Goal: Task Accomplishment & Management: Manage account settings

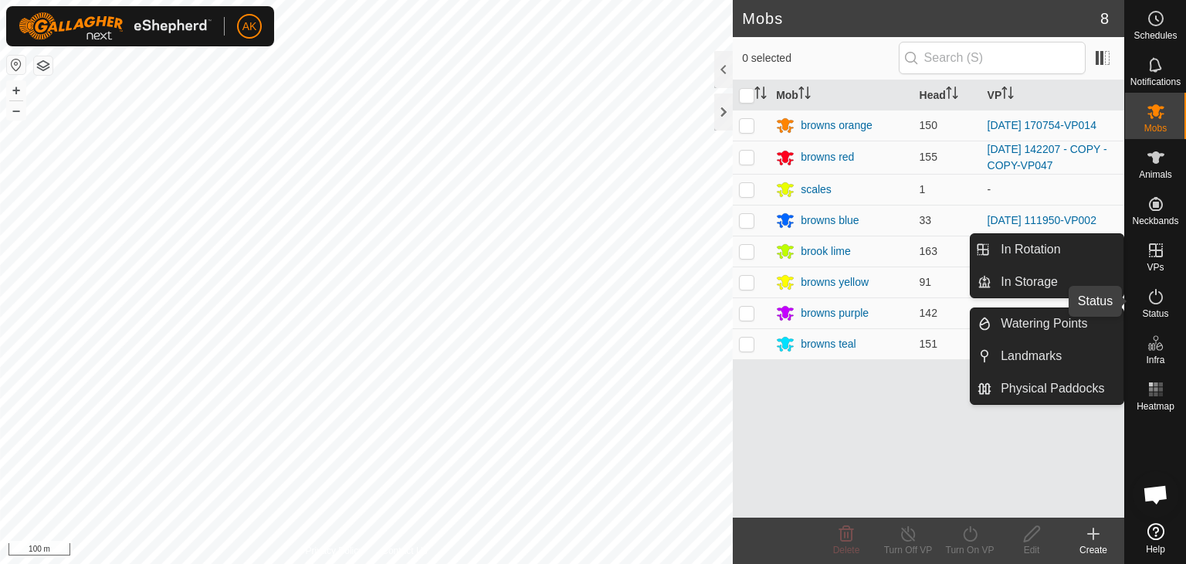
click at [1159, 297] on icon at bounding box center [1156, 296] width 19 height 19
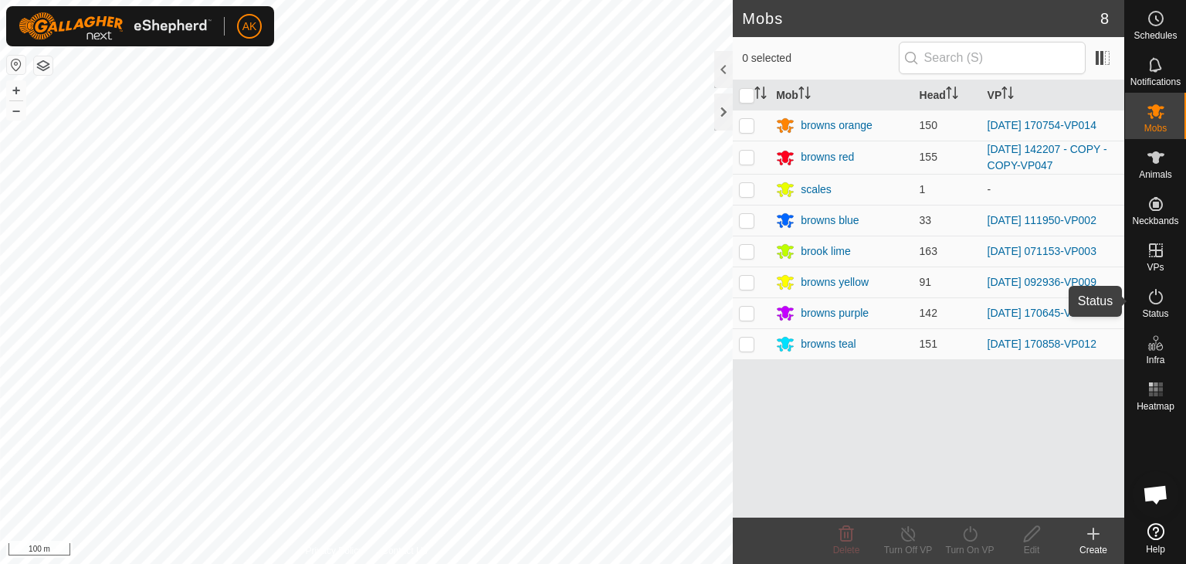
click at [1159, 297] on icon at bounding box center [1156, 296] width 19 height 19
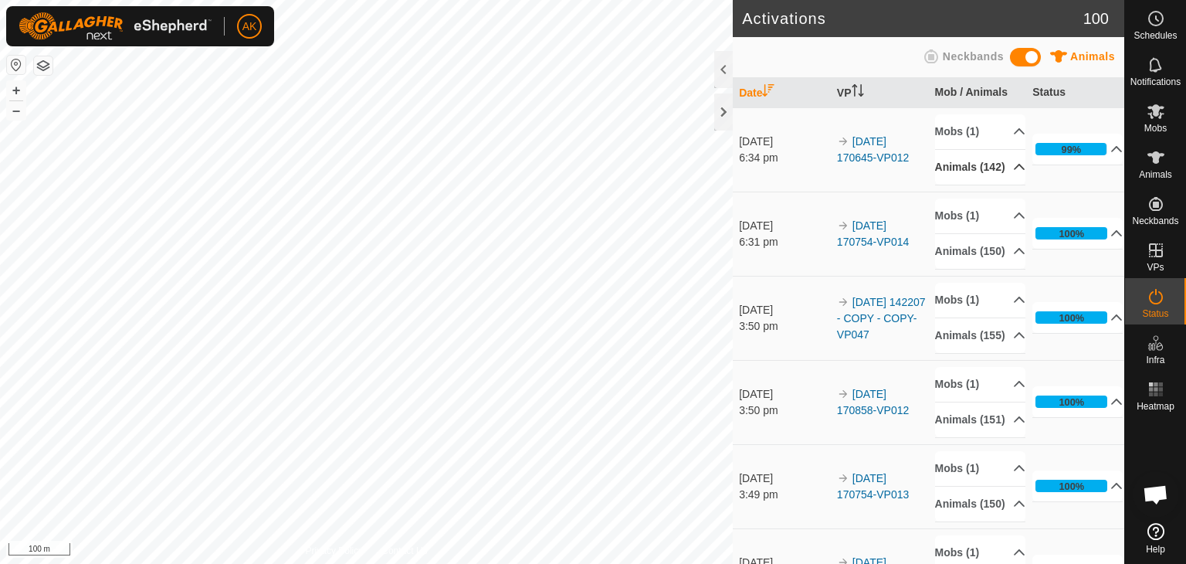
click at [1013, 173] on icon at bounding box center [1019, 167] width 12 height 12
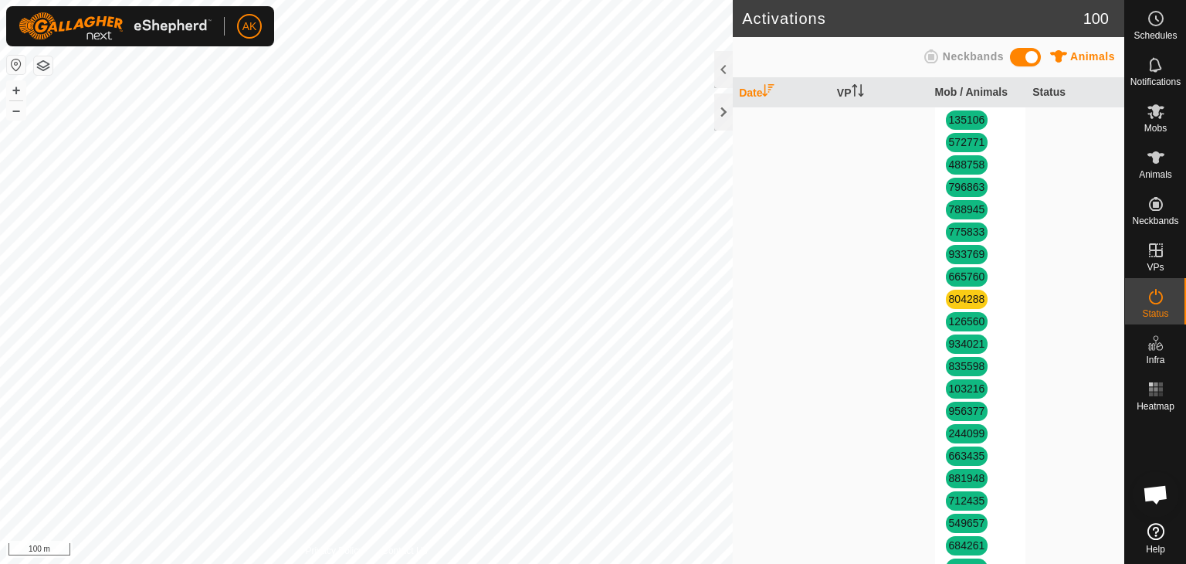
scroll to position [2626, 0]
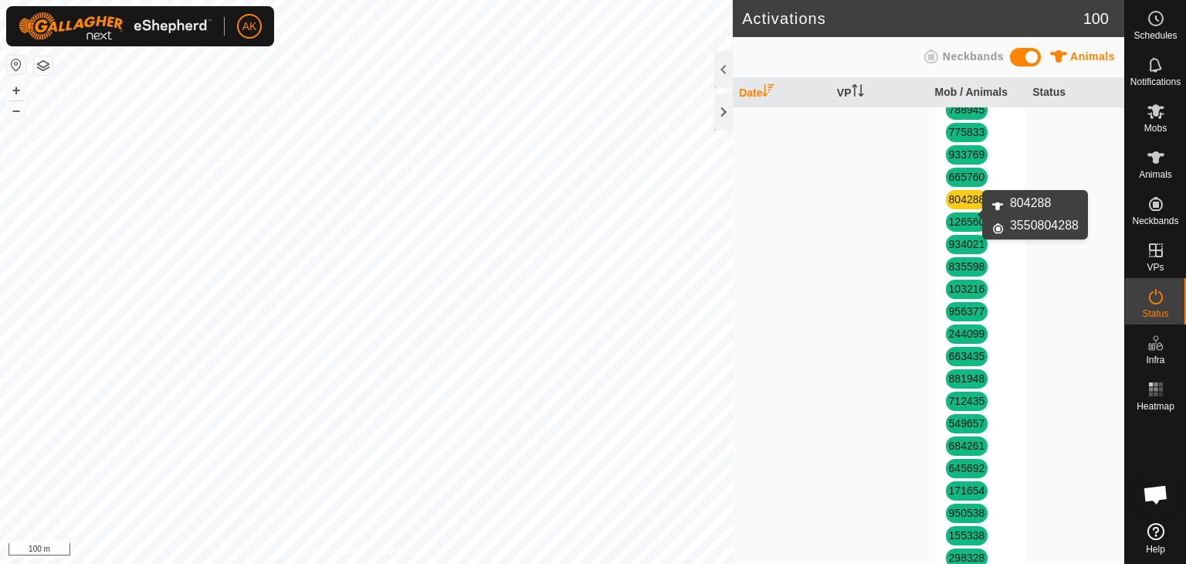
click at [967, 205] on link "804288" at bounding box center [967, 199] width 36 height 12
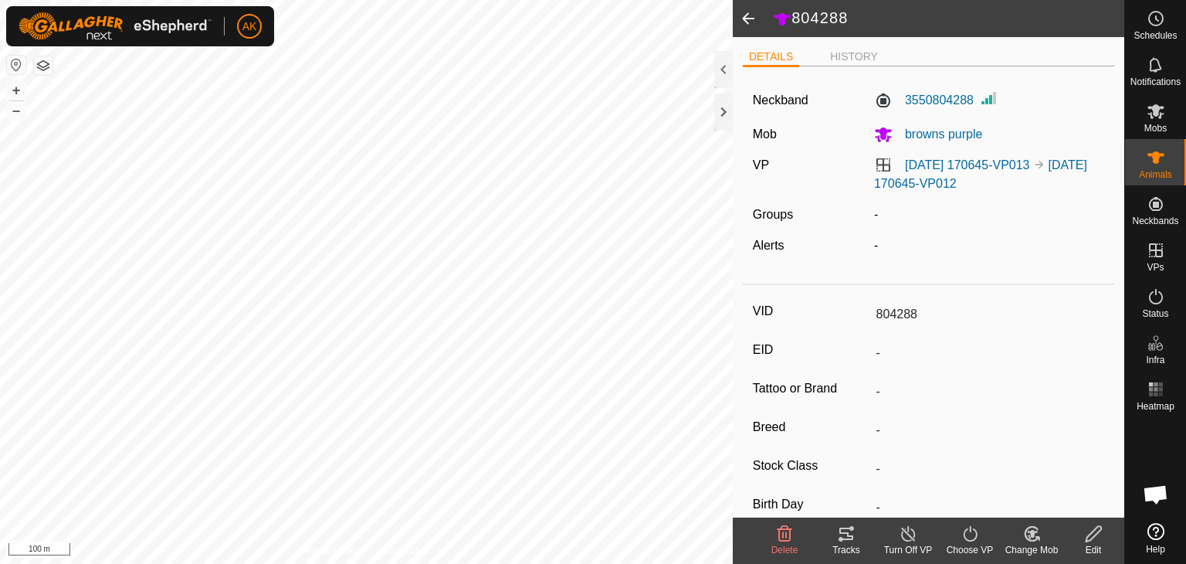
click at [782, 529] on icon at bounding box center [785, 533] width 15 height 15
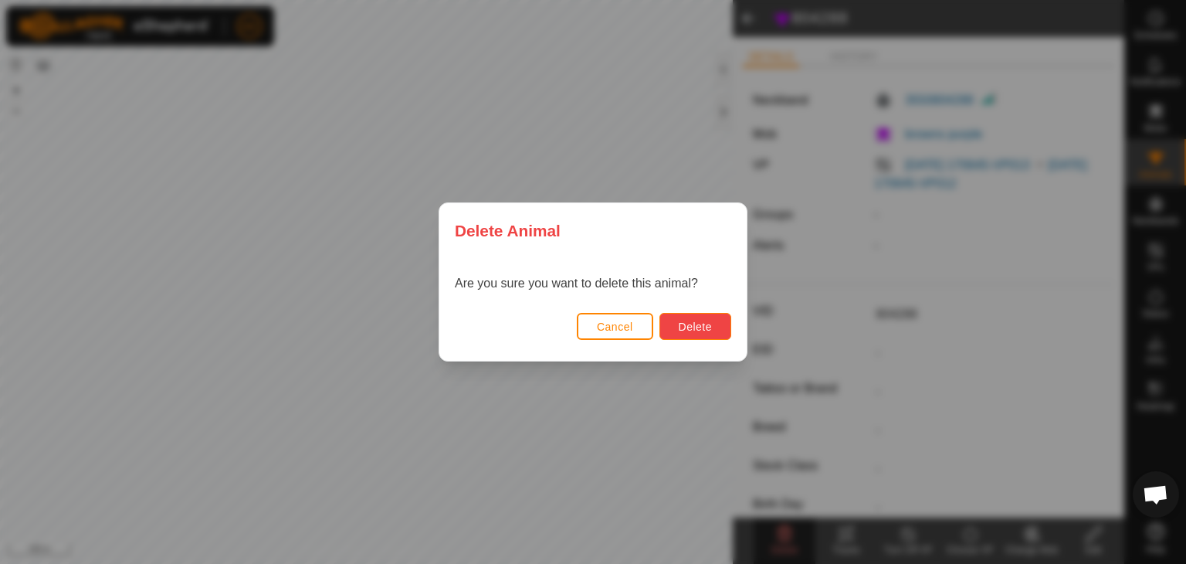
click at [667, 328] on button "Delete" at bounding box center [696, 326] width 72 height 27
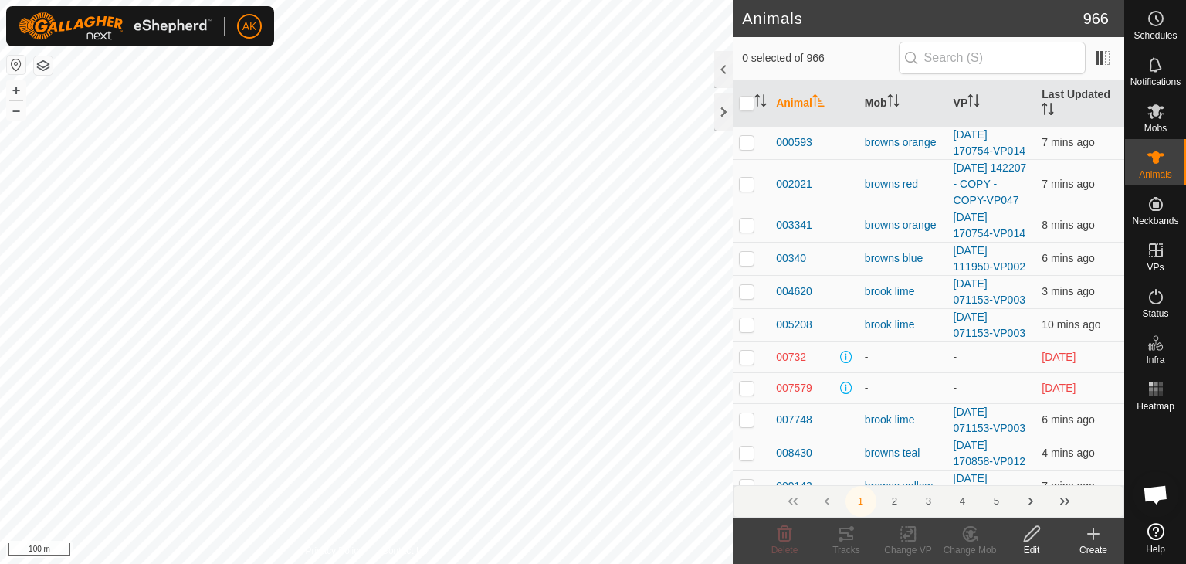
click at [1095, 534] on icon at bounding box center [1093, 534] width 11 height 0
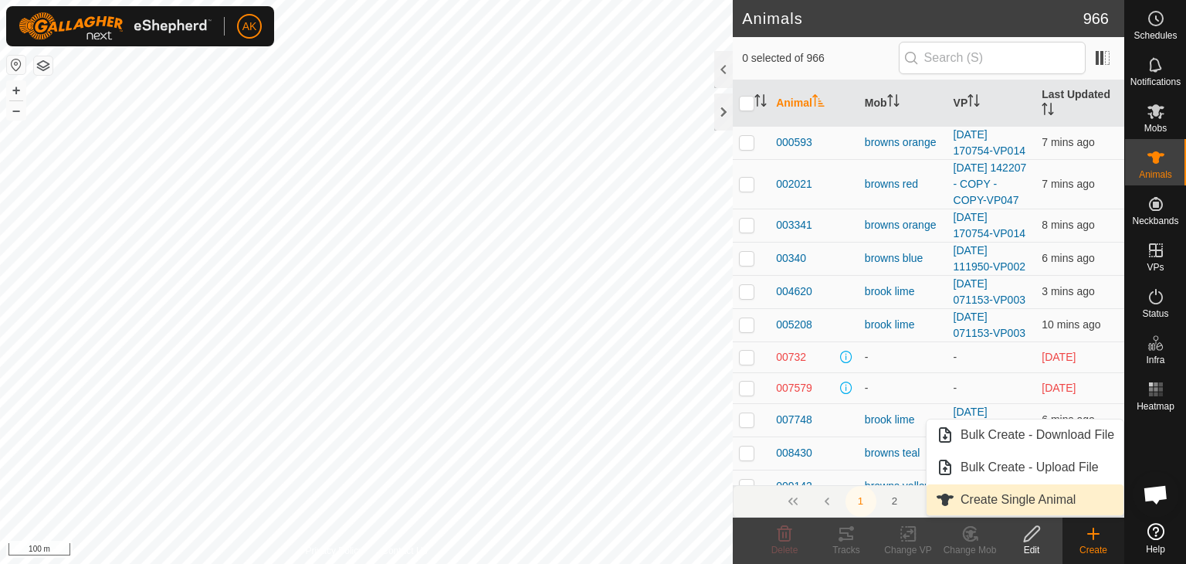
click at [1036, 504] on link "Create Single Animal" at bounding box center [1025, 499] width 197 height 31
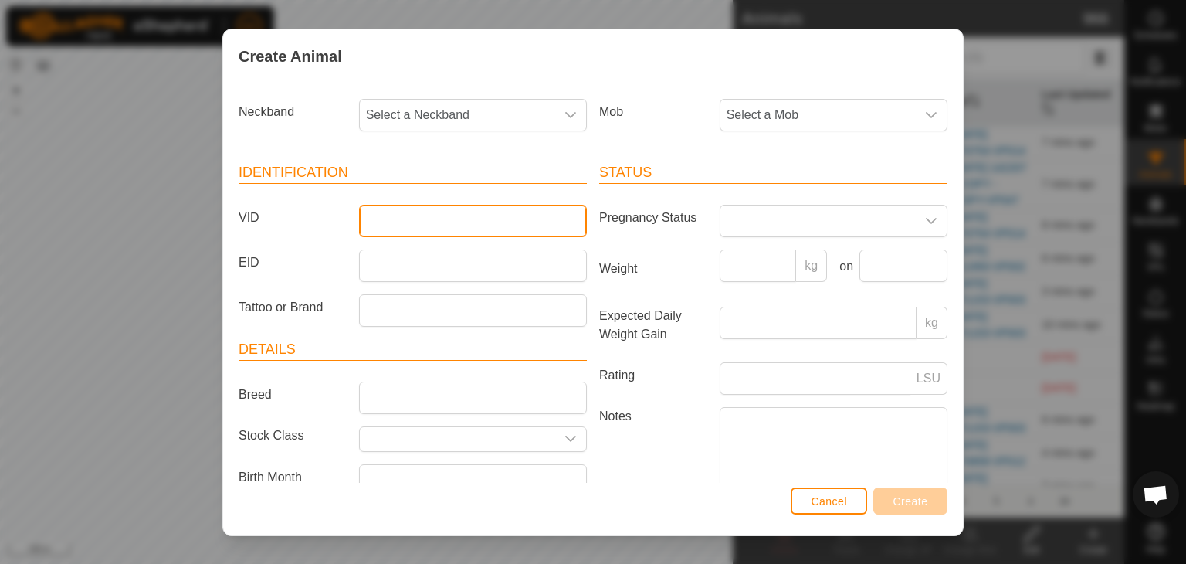
click at [374, 224] on input "VID" at bounding box center [473, 221] width 228 height 32
type input "804288"
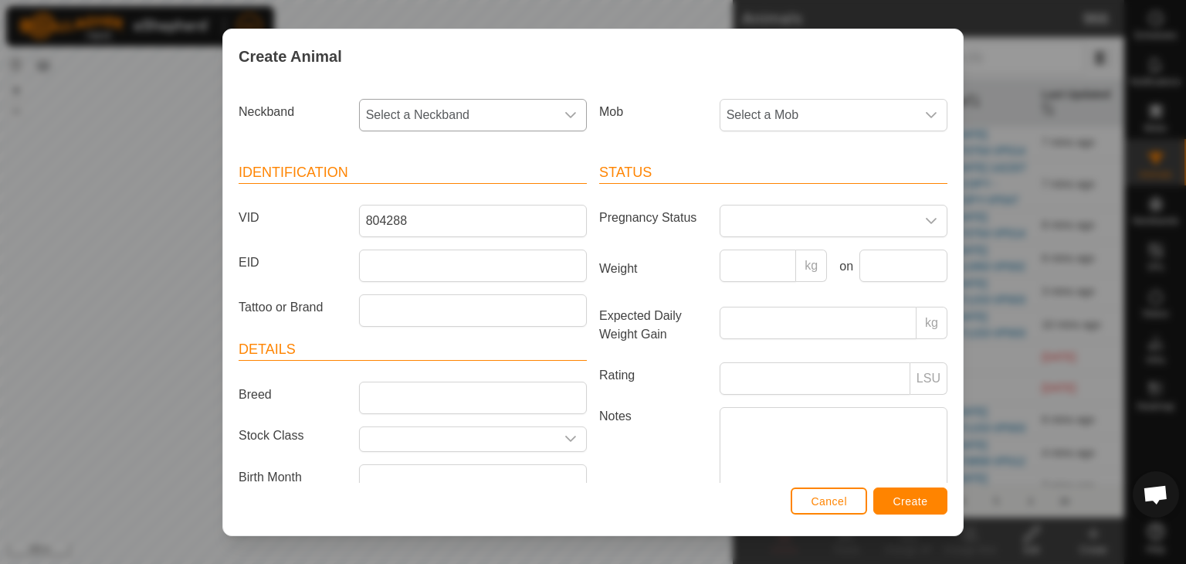
click at [426, 114] on span "Select a Neckband" at bounding box center [457, 115] width 195 height 31
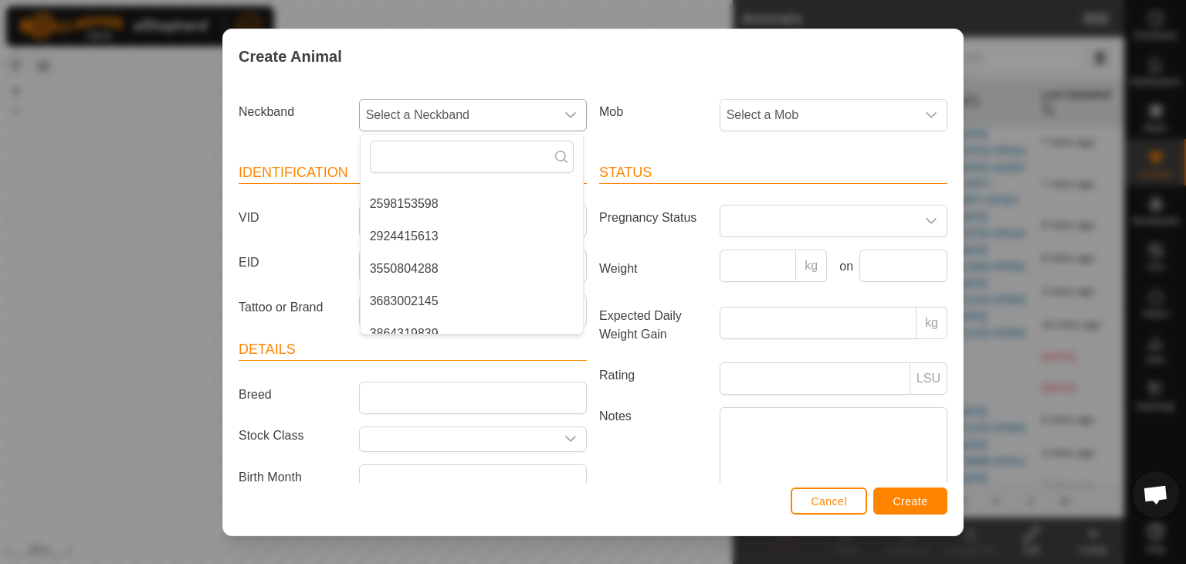
scroll to position [558, 0]
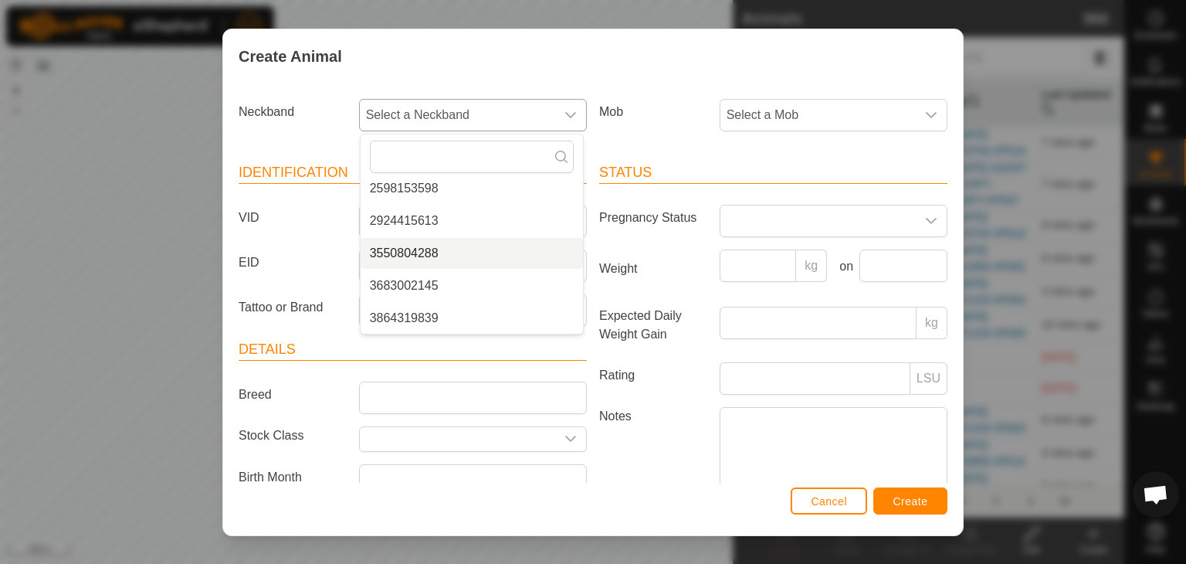
click at [424, 248] on li "3550804288" at bounding box center [472, 253] width 222 height 31
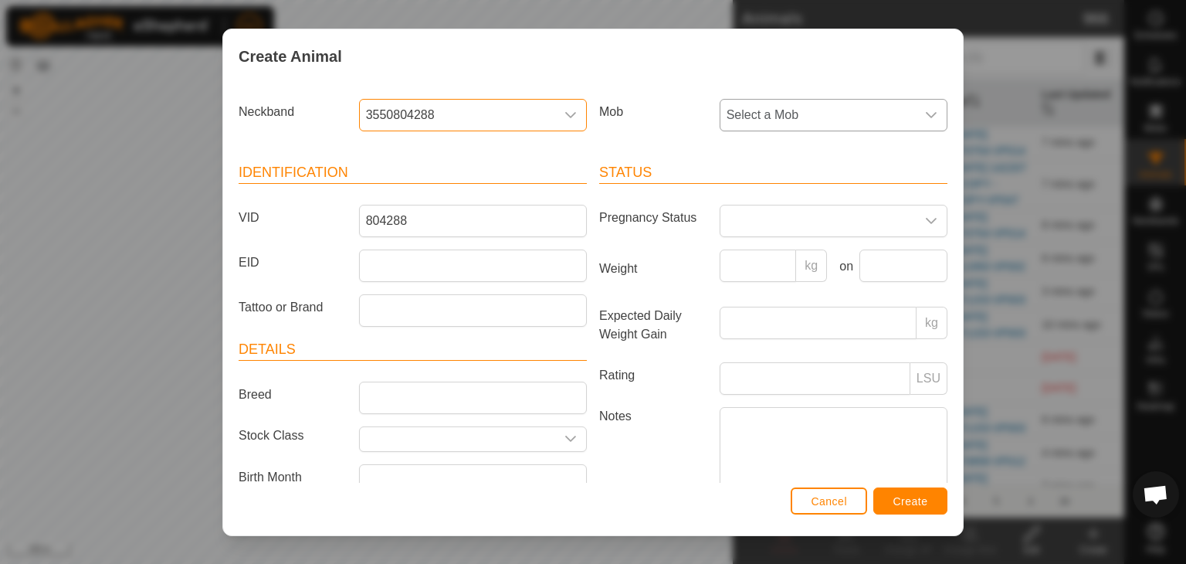
click at [776, 117] on span "Select a Mob" at bounding box center [818, 115] width 195 height 31
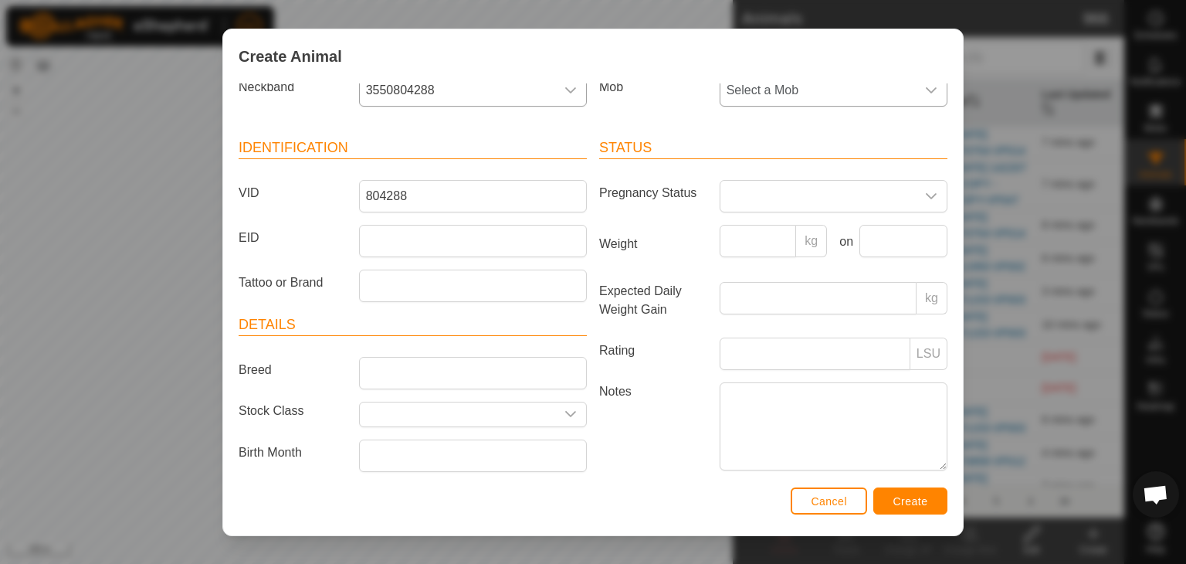
scroll to position [0, 0]
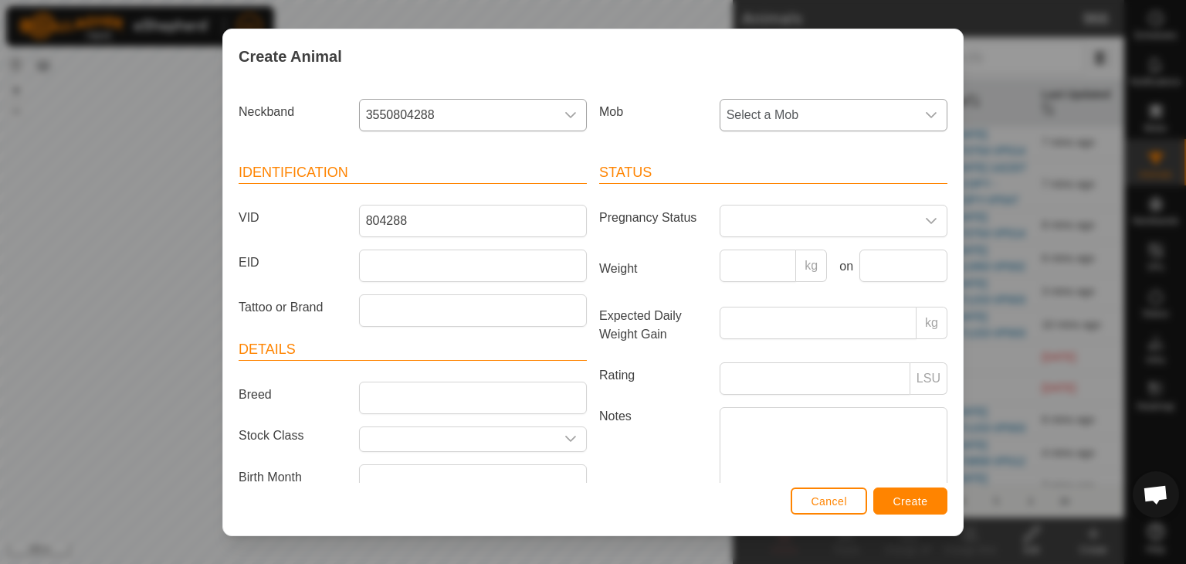
click at [782, 112] on span "Select a Mob" at bounding box center [818, 115] width 195 height 31
click at [792, 107] on span "Select a Mob" at bounding box center [818, 115] width 195 height 31
click at [792, 112] on span "Select a Mob" at bounding box center [818, 115] width 195 height 31
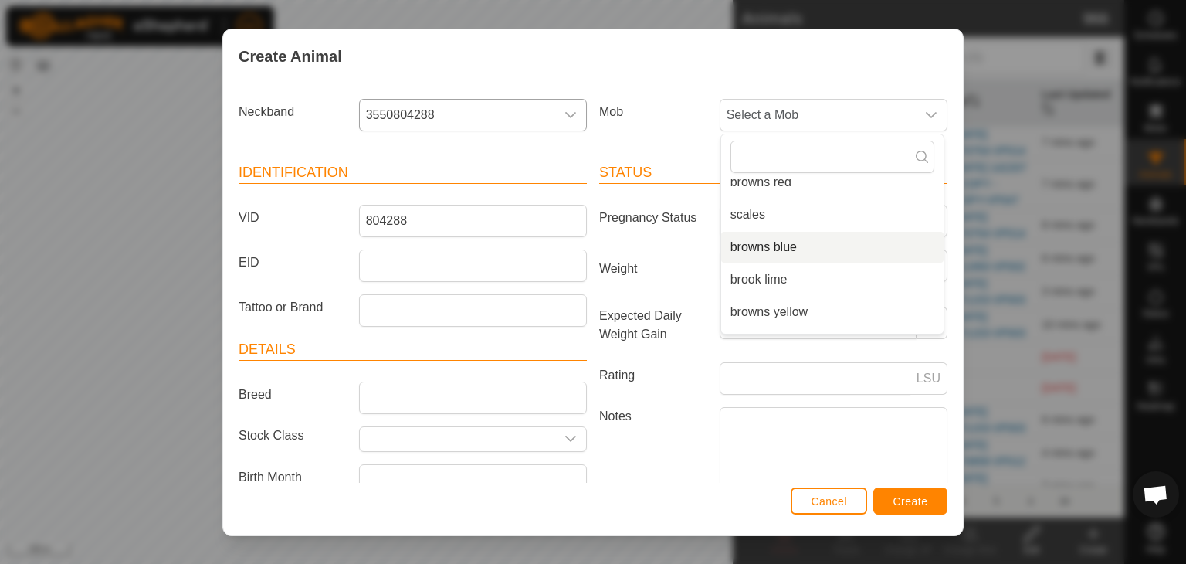
scroll to position [136, 0]
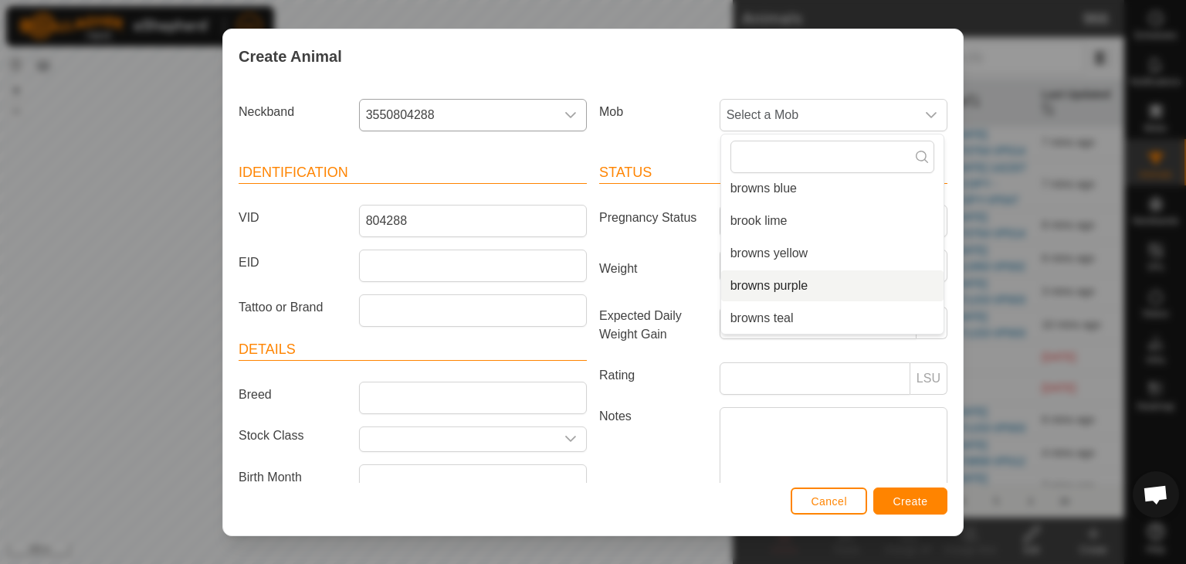
click at [776, 284] on li "browns purple" at bounding box center [832, 285] width 222 height 31
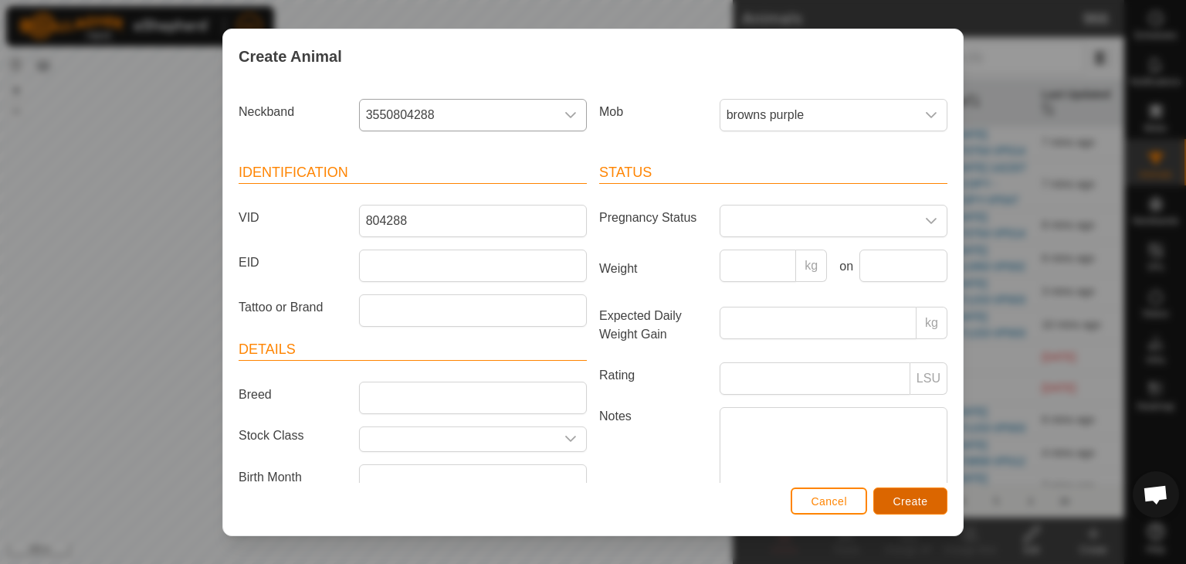
click at [904, 495] on span "Create" at bounding box center [911, 501] width 35 height 12
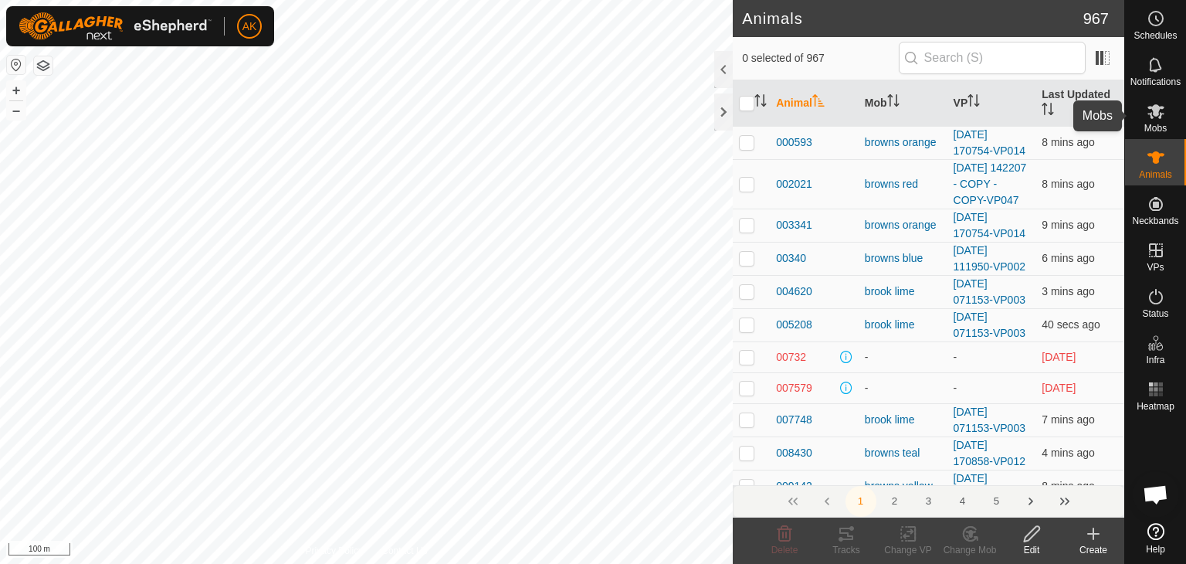
click at [1151, 114] on icon at bounding box center [1156, 111] width 17 height 15
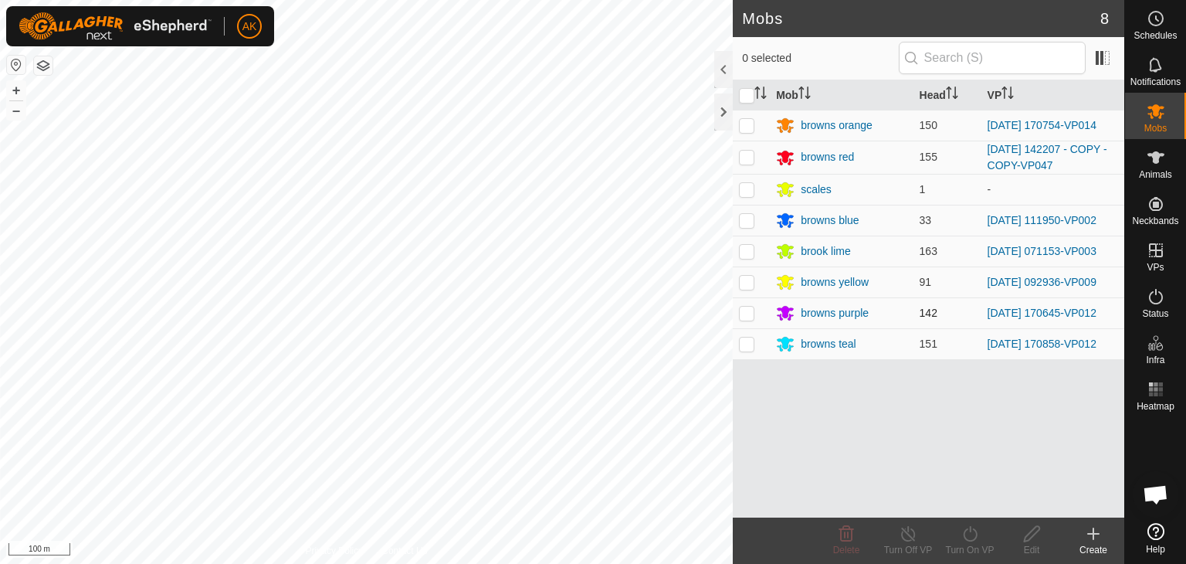
click at [743, 316] on p-checkbox at bounding box center [746, 313] width 15 height 12
checkbox input "true"
click at [967, 532] on icon at bounding box center [970, 533] width 19 height 19
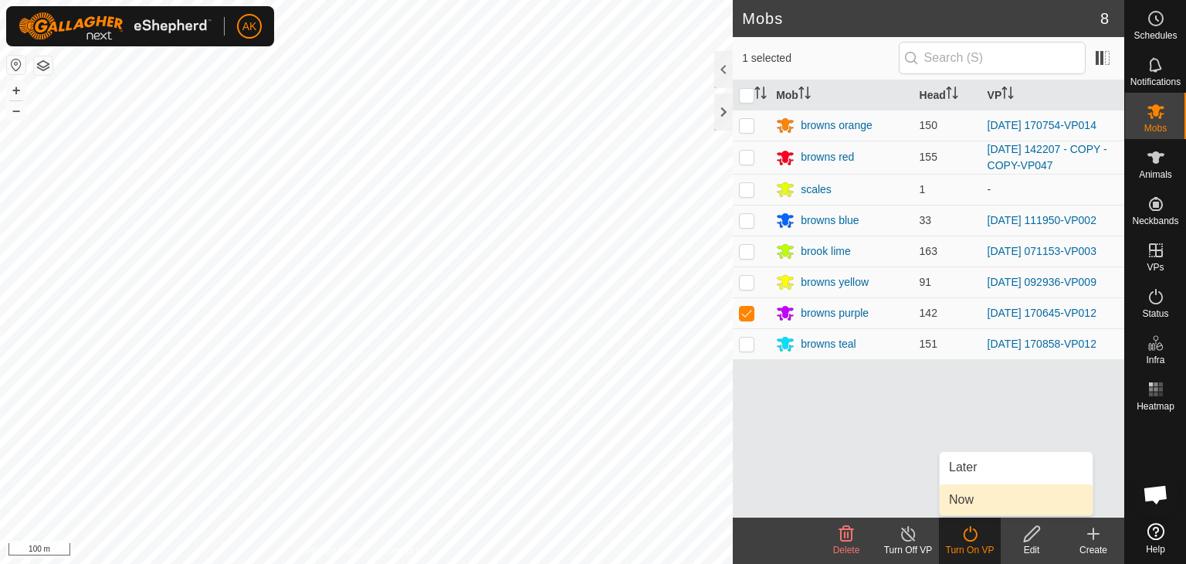
click at [967, 501] on link "Now" at bounding box center [1016, 499] width 153 height 31
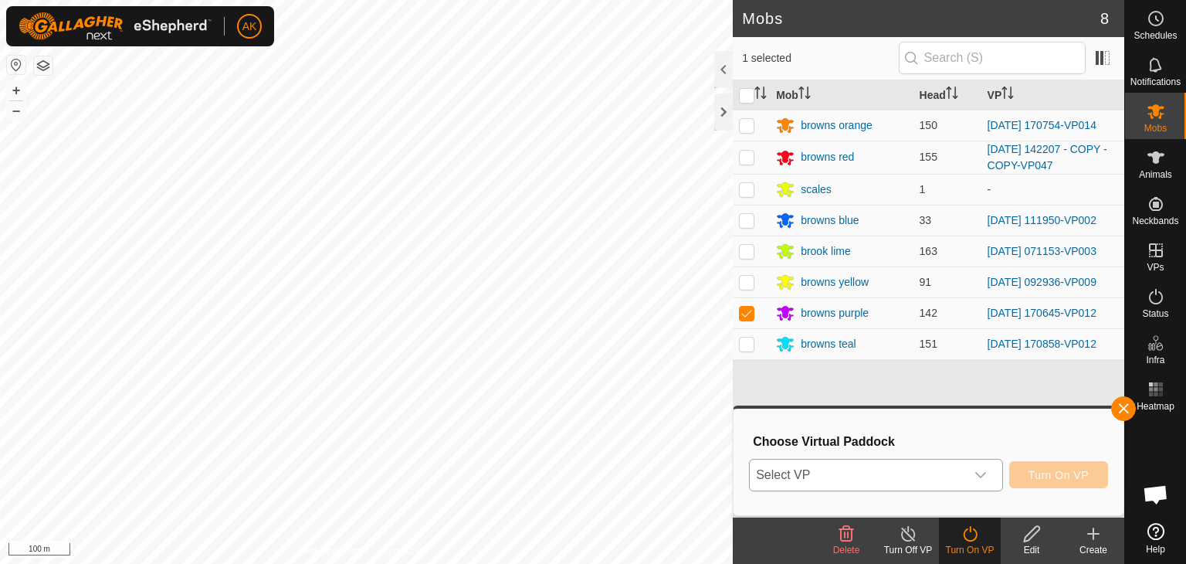
click at [868, 467] on span "Select VP" at bounding box center [858, 475] width 216 height 31
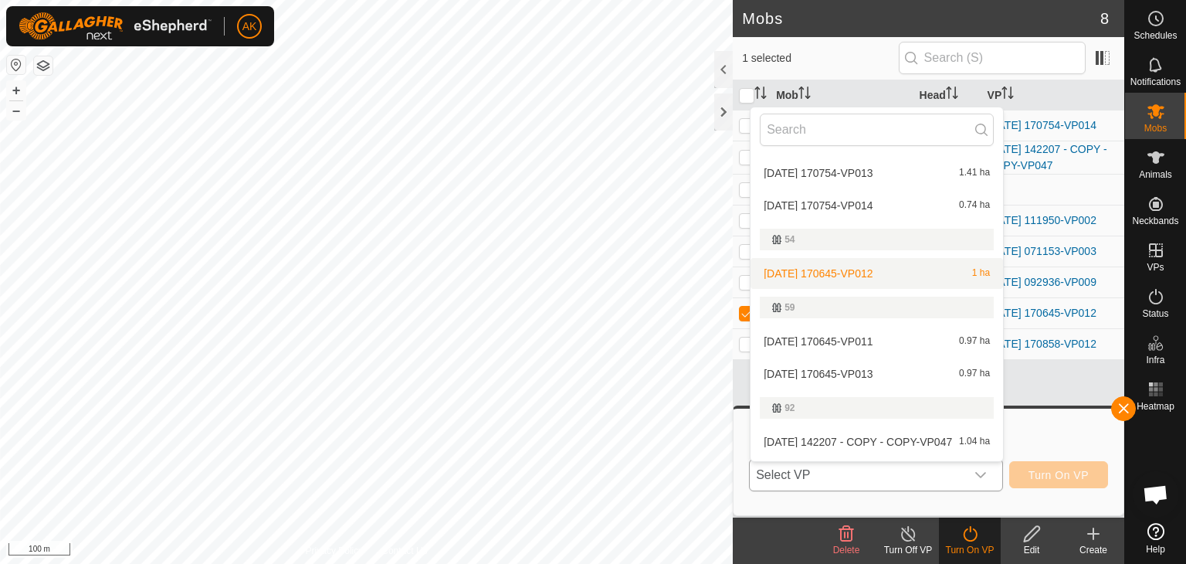
scroll to position [232, 0]
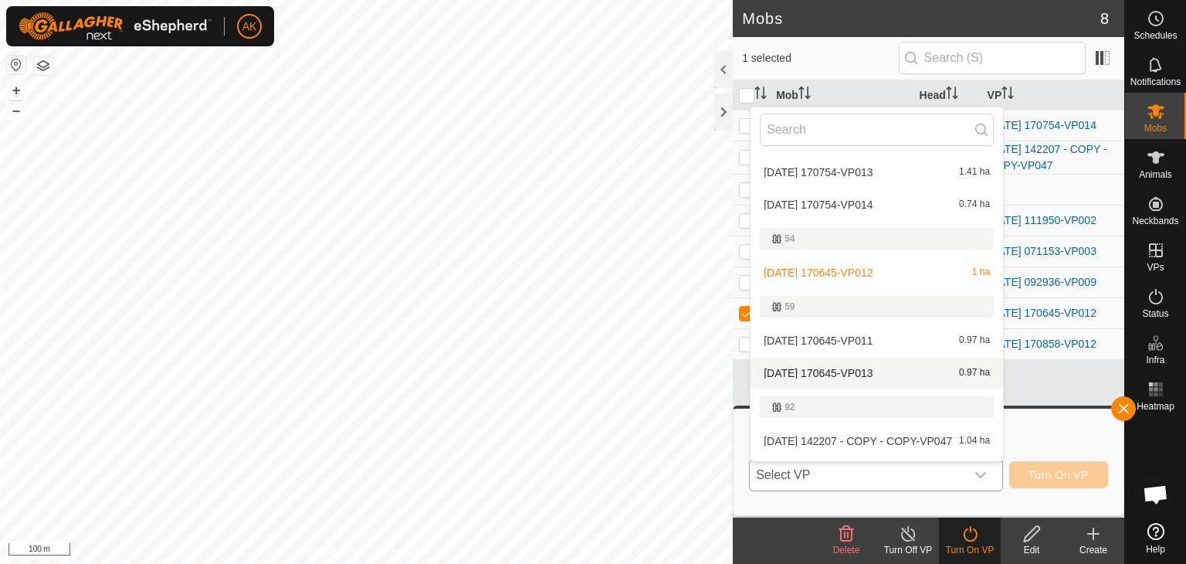
click at [842, 369] on li "[DATE] 170645-VP013 0.97 ha" at bounding box center [877, 373] width 253 height 31
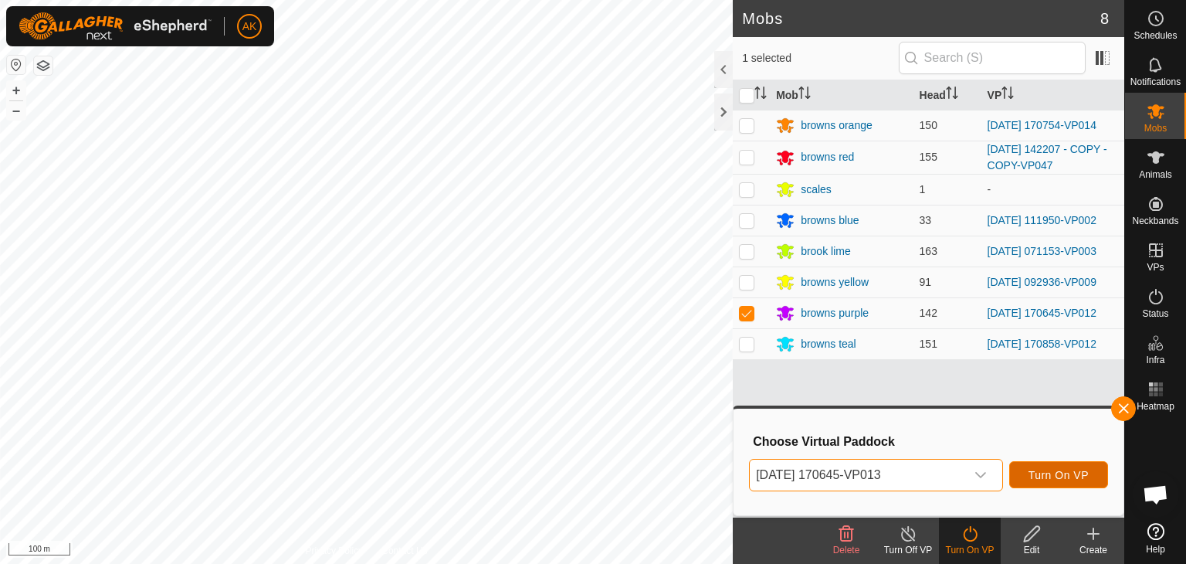
click at [1039, 469] on span "Turn On VP" at bounding box center [1059, 475] width 60 height 12
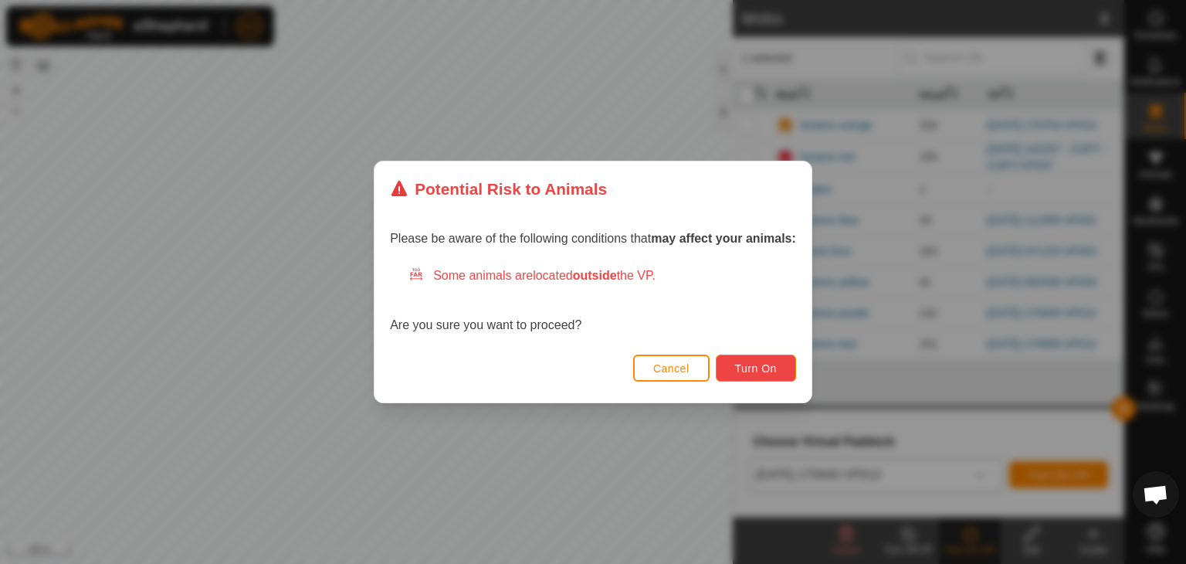
click at [756, 365] on span "Turn On" at bounding box center [756, 368] width 42 height 12
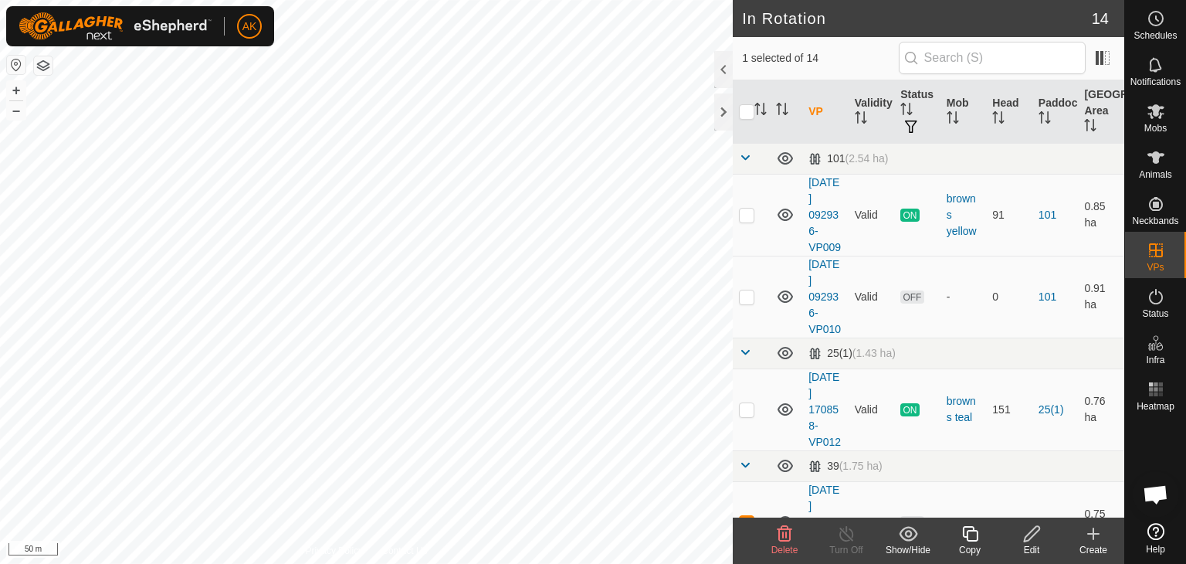
click at [784, 537] on icon at bounding box center [785, 533] width 19 height 19
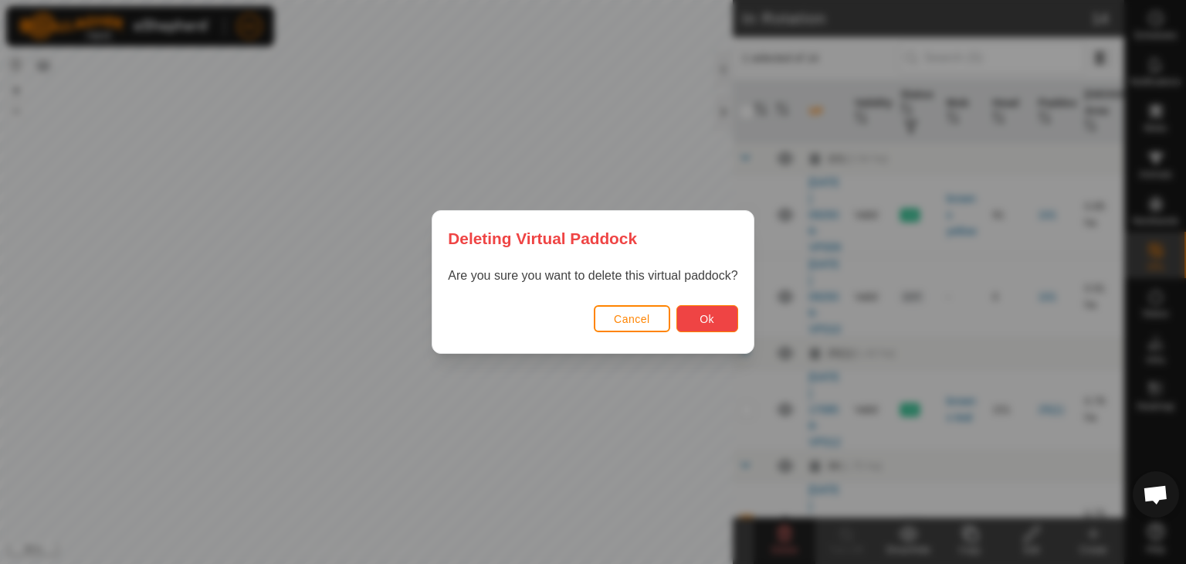
click at [723, 319] on button "Ok" at bounding box center [708, 318] width 62 height 27
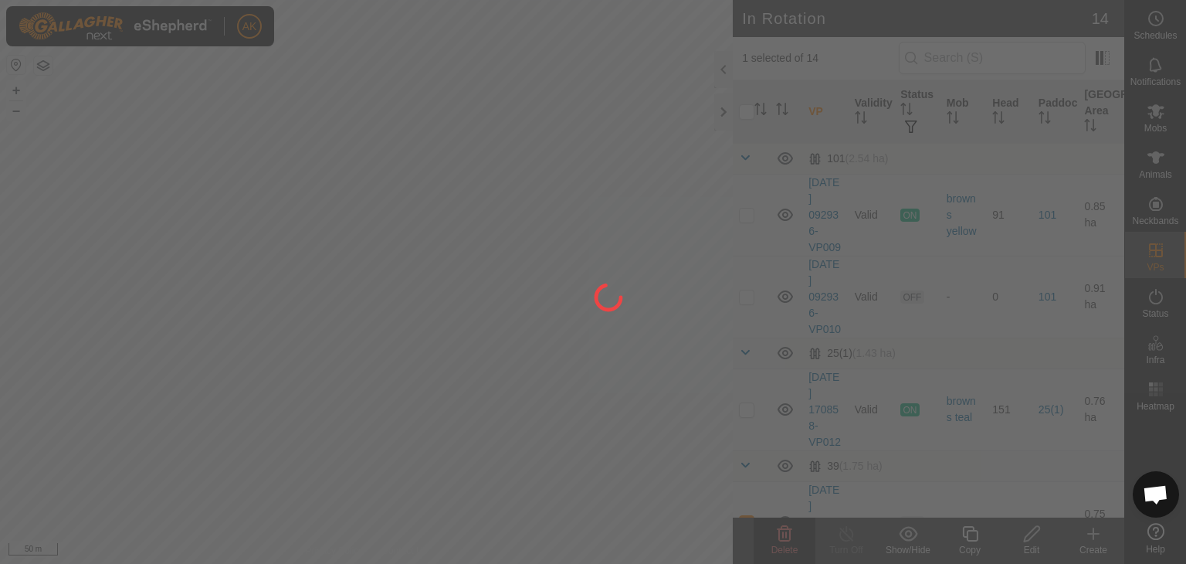
checkbox input "false"
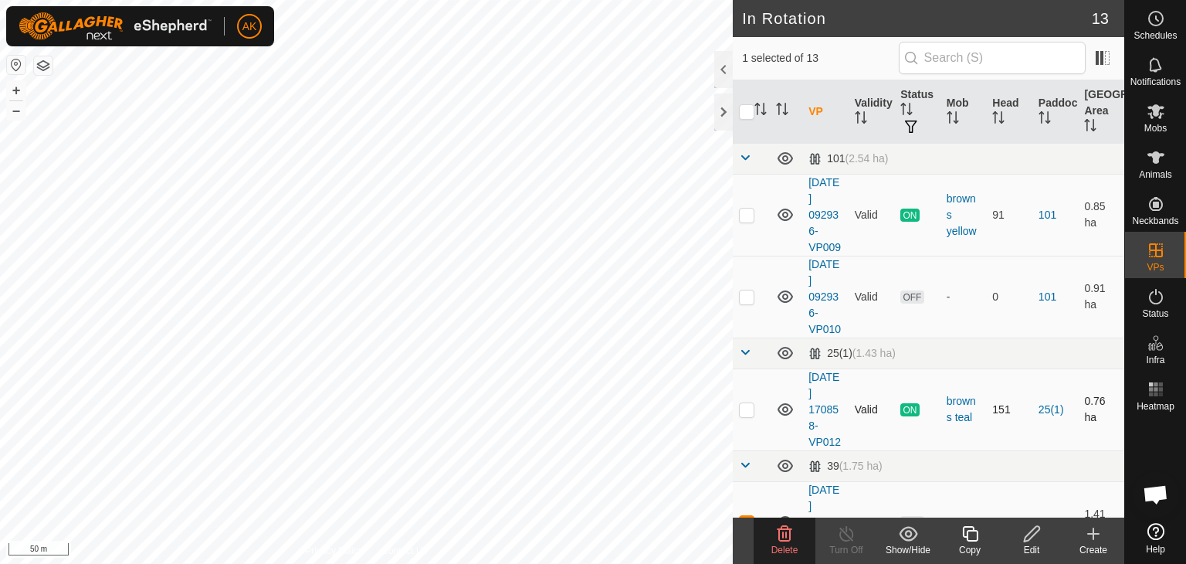
checkbox input "false"
checkbox input "true"
checkbox input "false"
checkbox input "true"
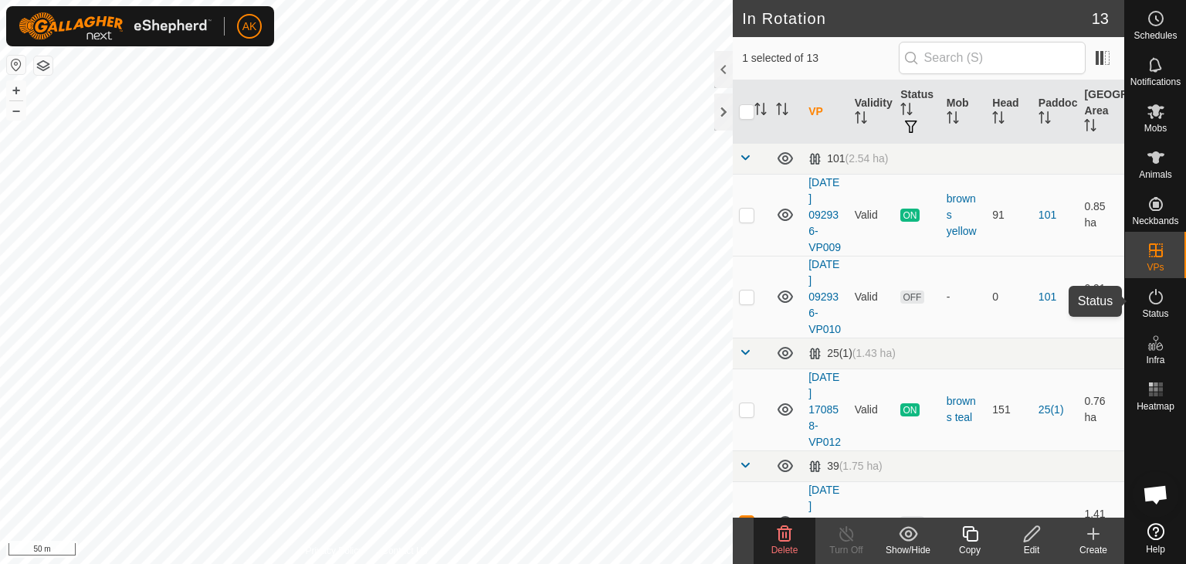
click at [1155, 302] on icon at bounding box center [1156, 296] width 19 height 19
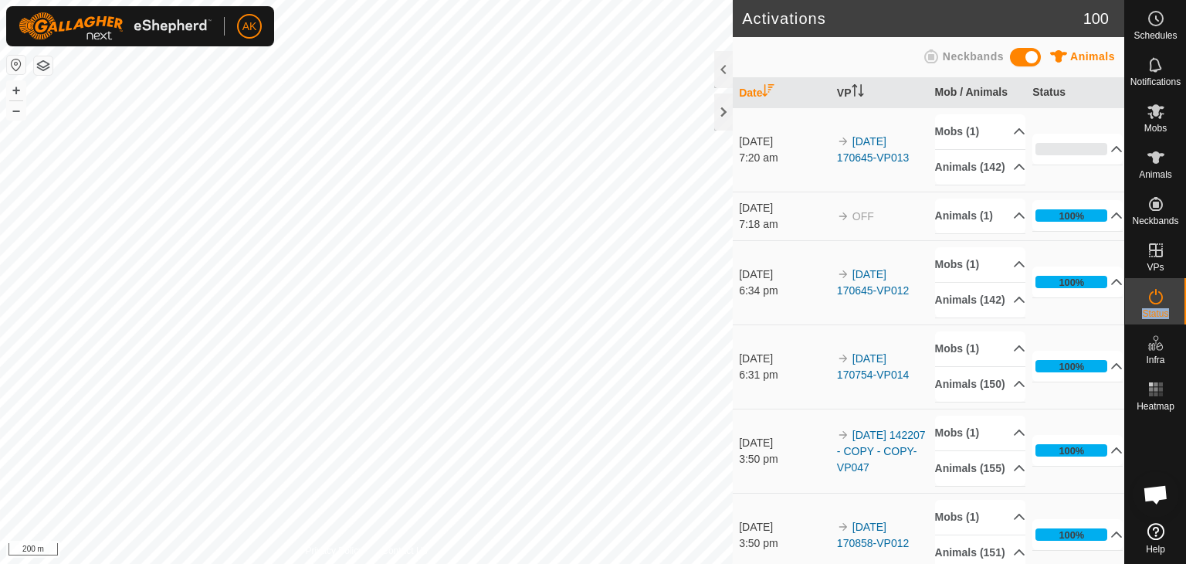
click at [779, 390] on div "Activations 100 Animals Neckbands Date VP Mob / Animals Status [DATE] 7:20 am 2…" at bounding box center [562, 282] width 1125 height 564
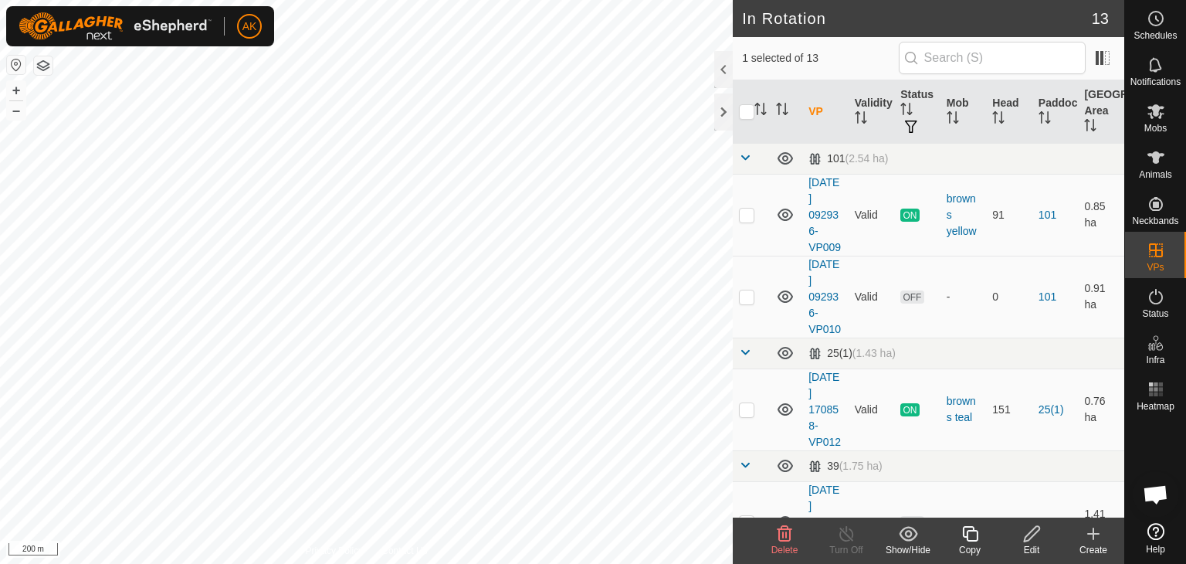
click at [782, 535] on icon at bounding box center [785, 533] width 15 height 15
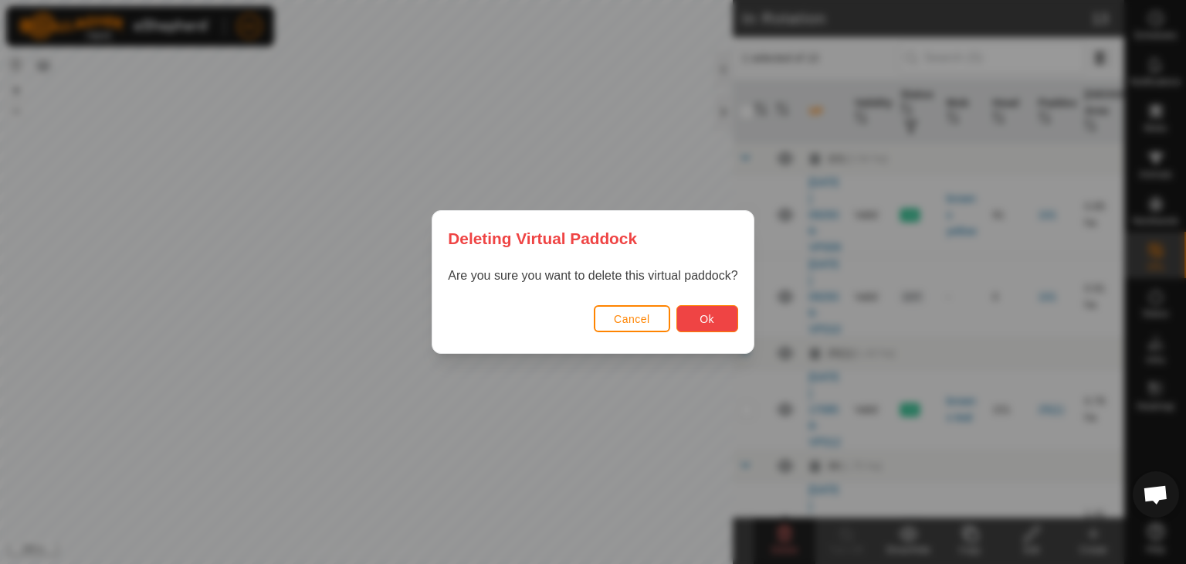
click at [714, 317] on span "Ok" at bounding box center [707, 319] width 15 height 12
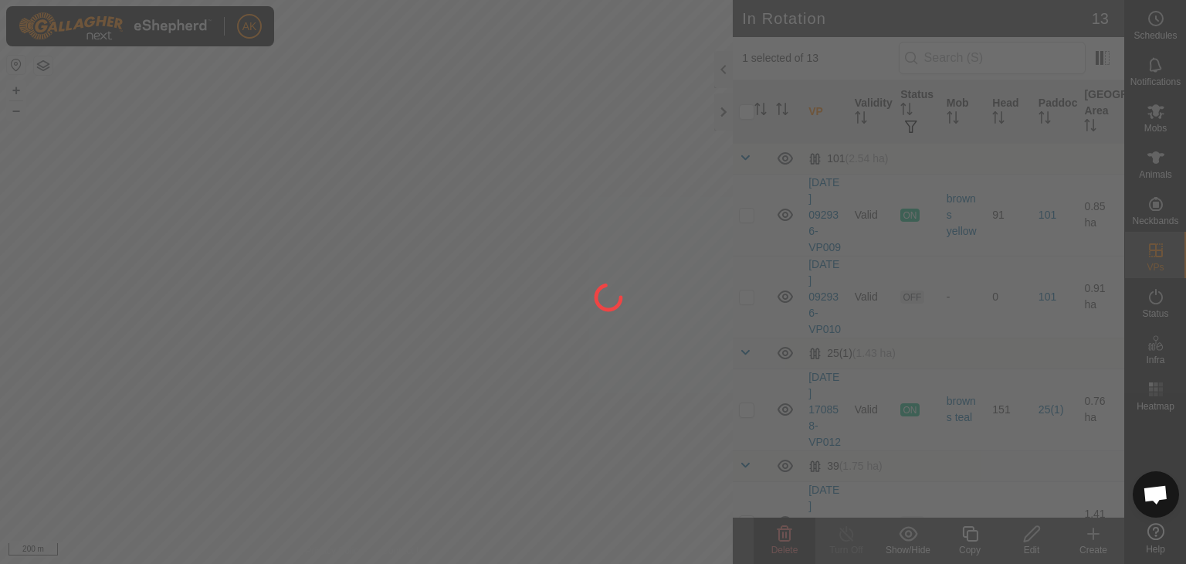
checkbox input "false"
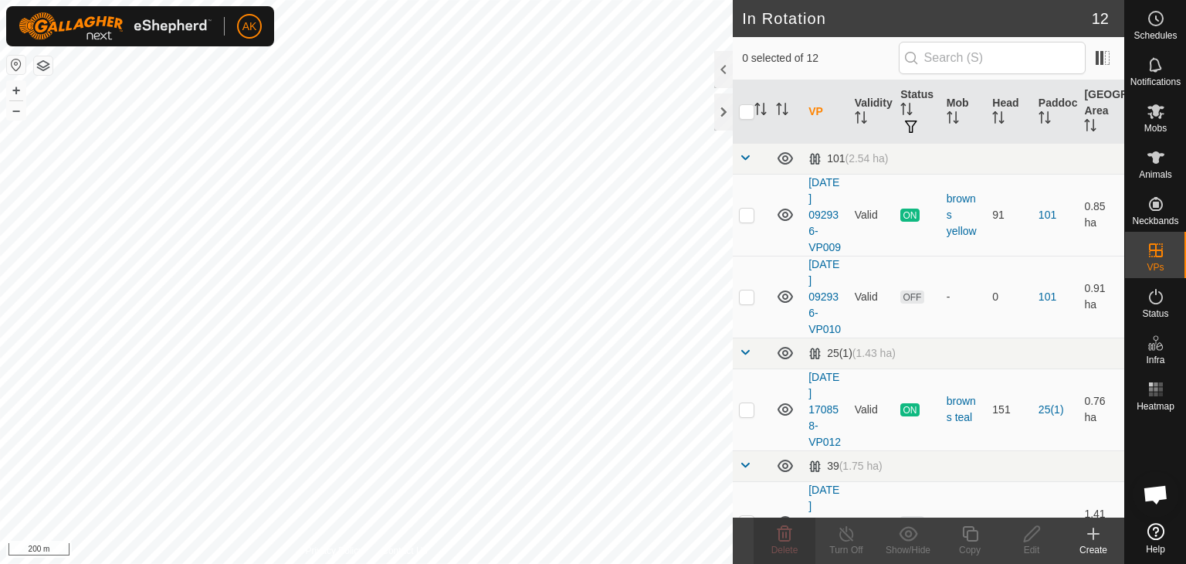
checkbox input "true"
click at [1156, 158] on icon at bounding box center [1156, 157] width 17 height 12
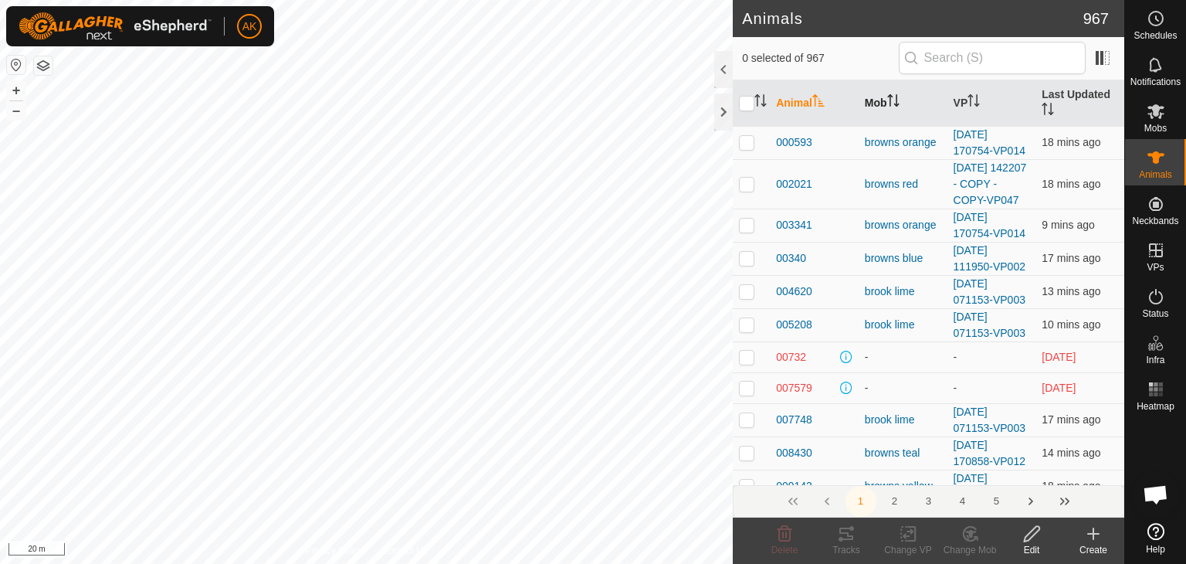
click at [884, 100] on th "Mob" at bounding box center [903, 103] width 89 height 46
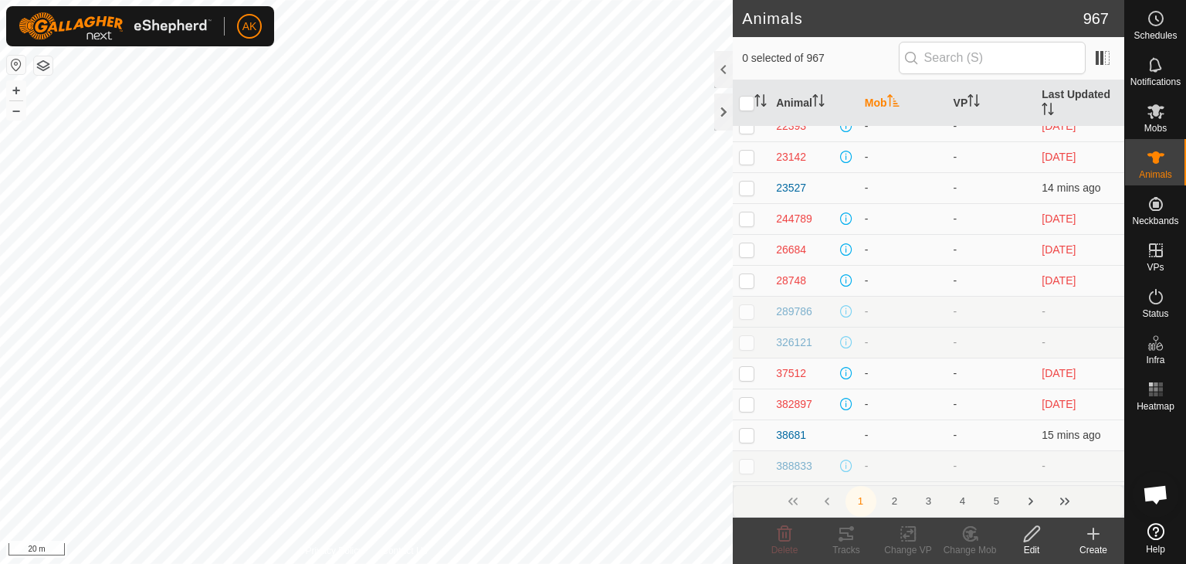
scroll to position [232, 0]
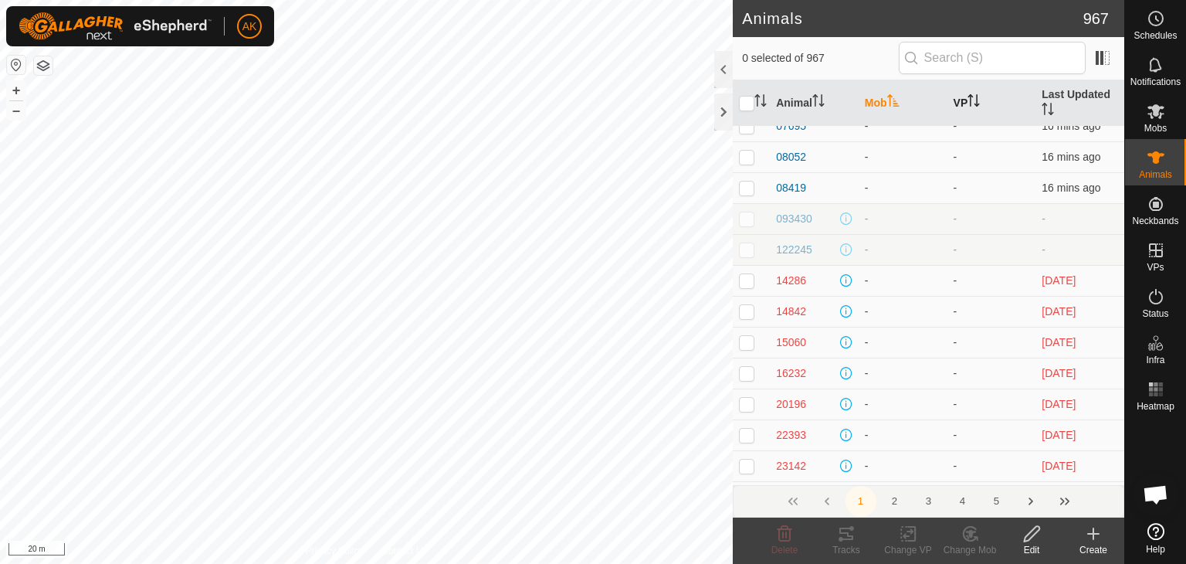
click at [951, 100] on th "VP" at bounding box center [992, 103] width 89 height 46
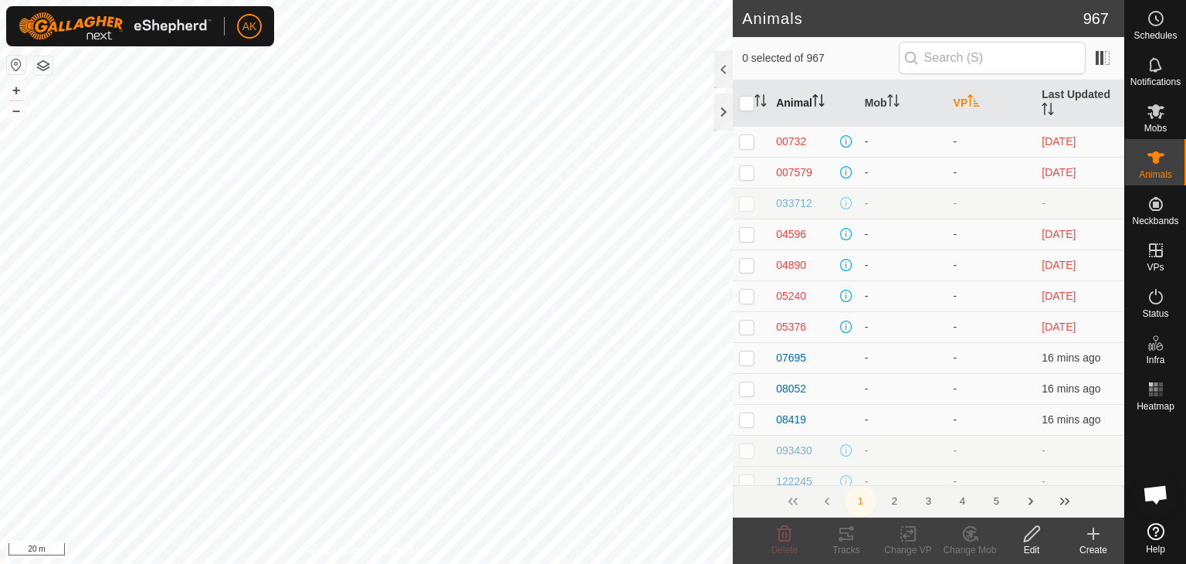
click at [796, 103] on th "Animal" at bounding box center [814, 103] width 89 height 46
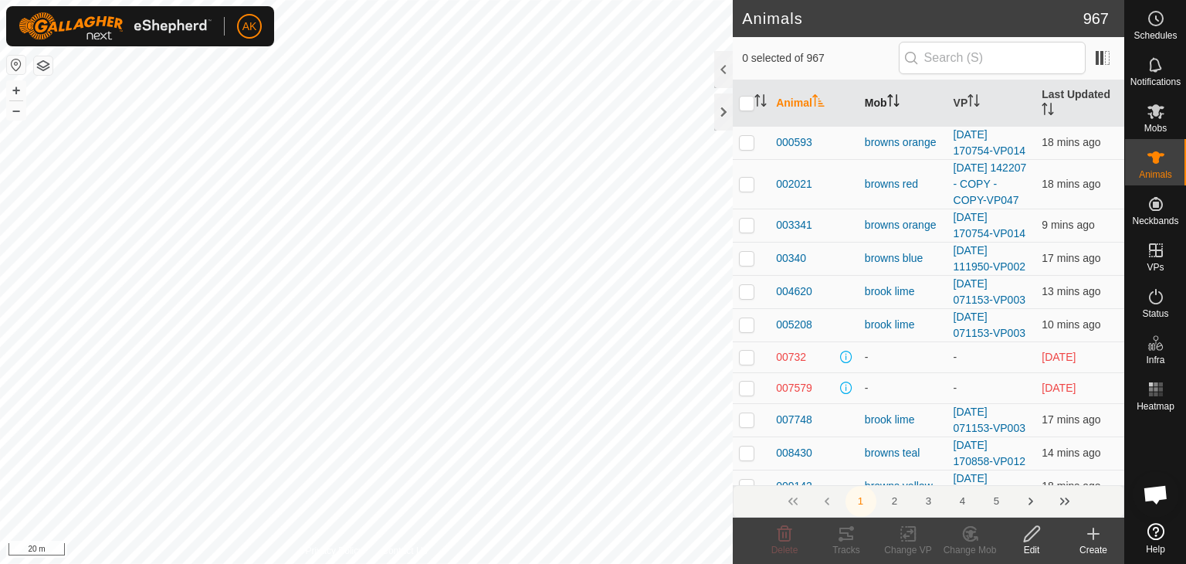
click at [894, 103] on icon "Activate to sort" at bounding box center [894, 100] width 12 height 12
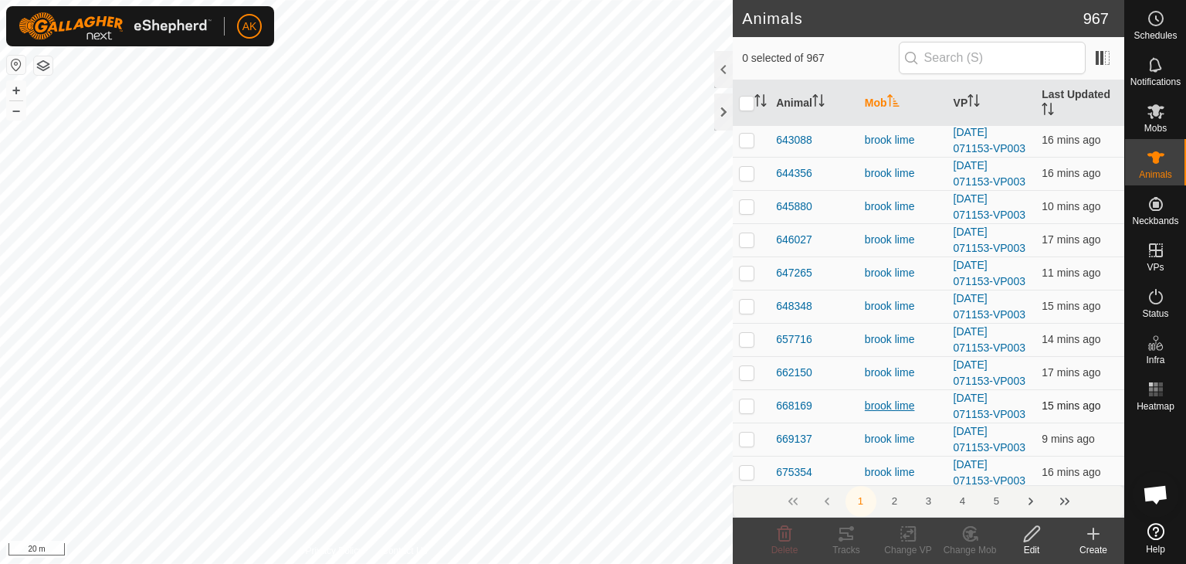
scroll to position [5923, 0]
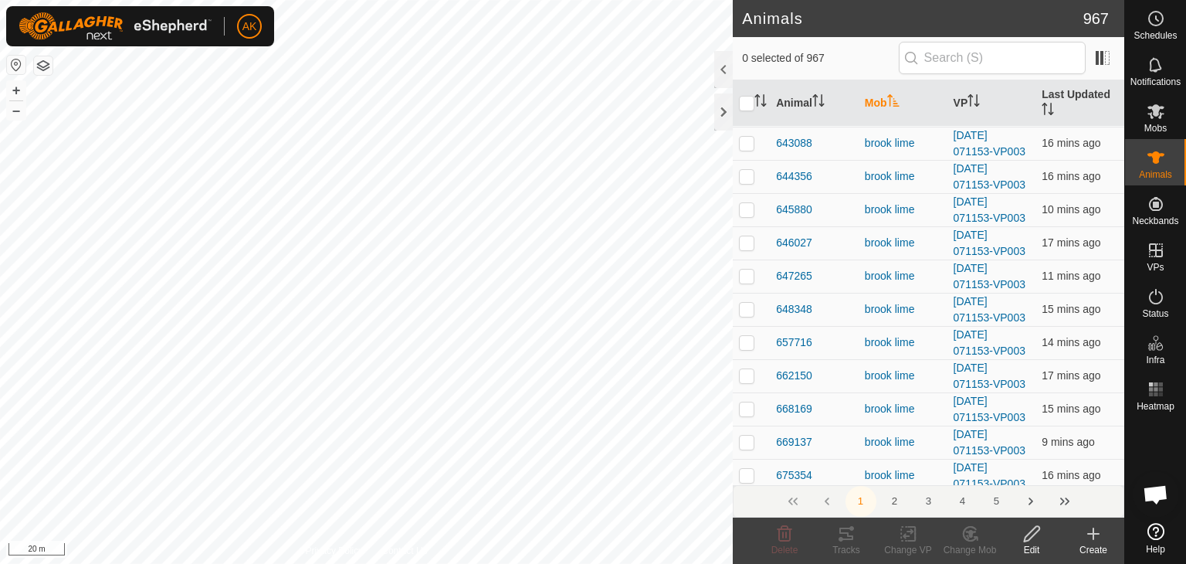
click at [893, 501] on button "2" at bounding box center [895, 501] width 31 height 31
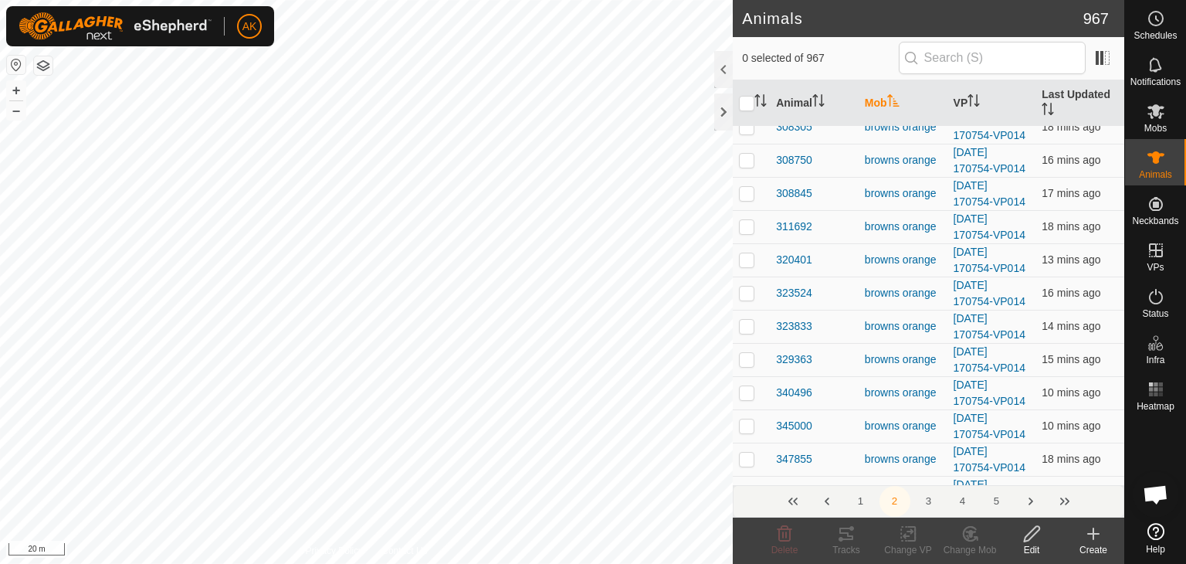
scroll to position [4326, 0]
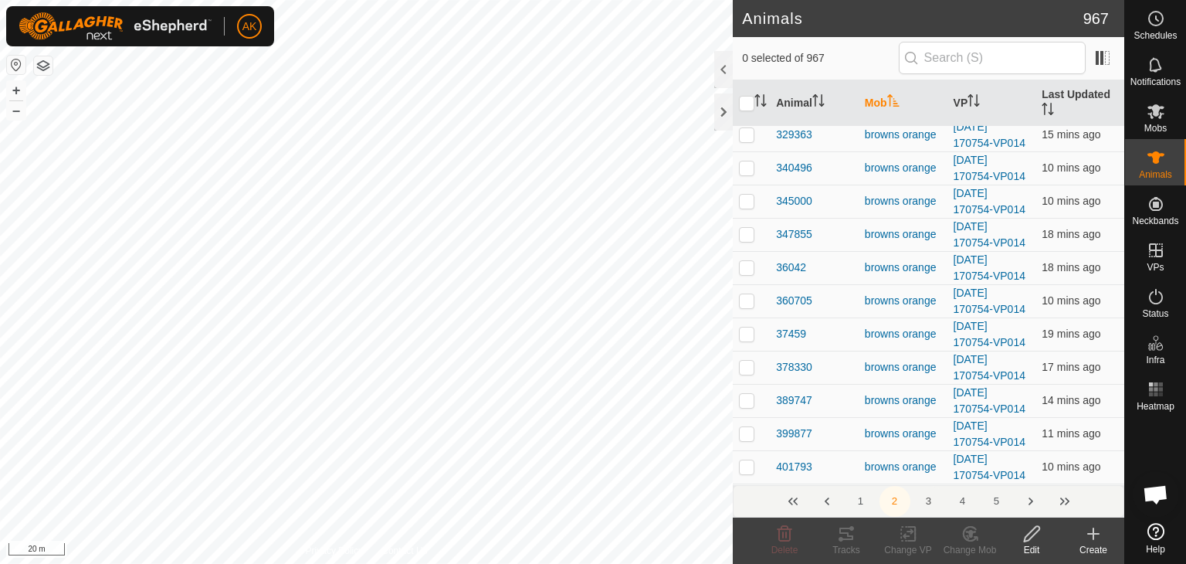
click at [930, 499] on button "3" at bounding box center [929, 501] width 31 height 31
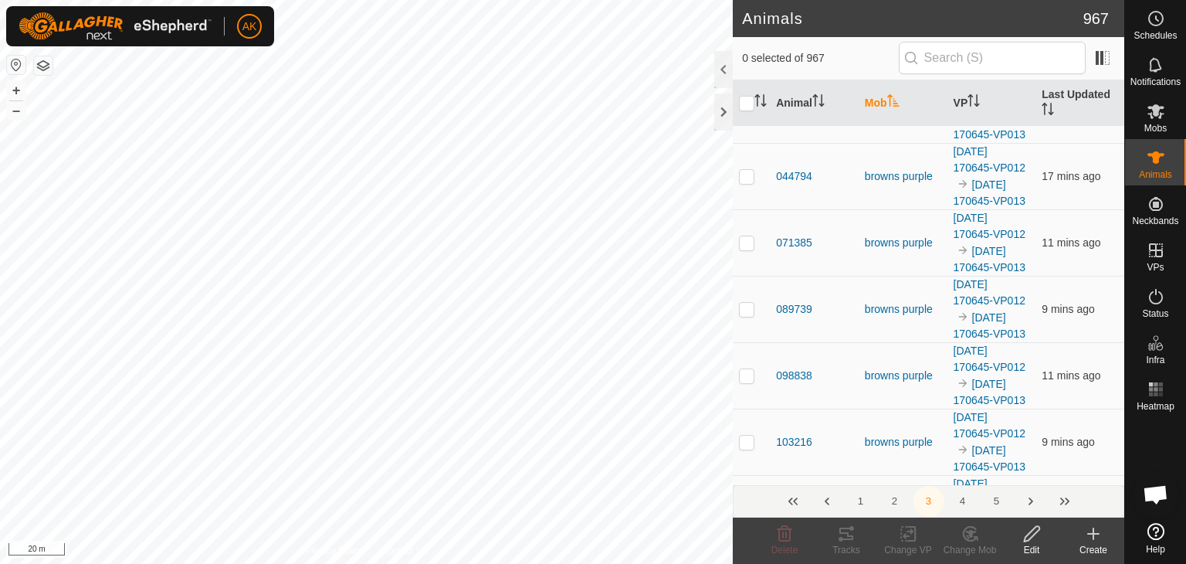
scroll to position [1236, 0]
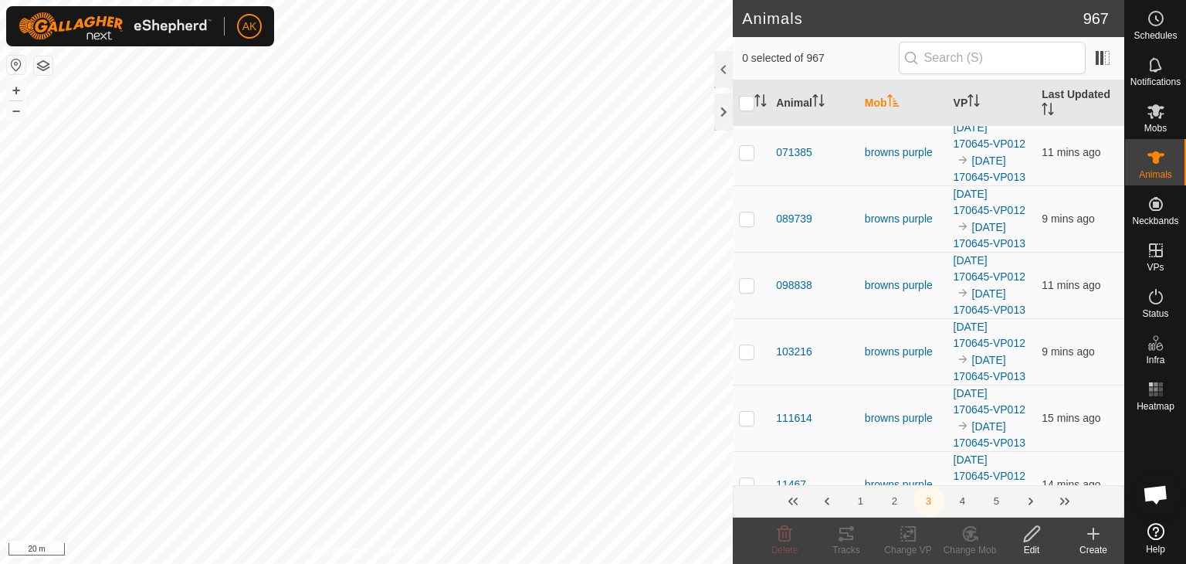
click at [965, 502] on button "4" at bounding box center [963, 501] width 31 height 31
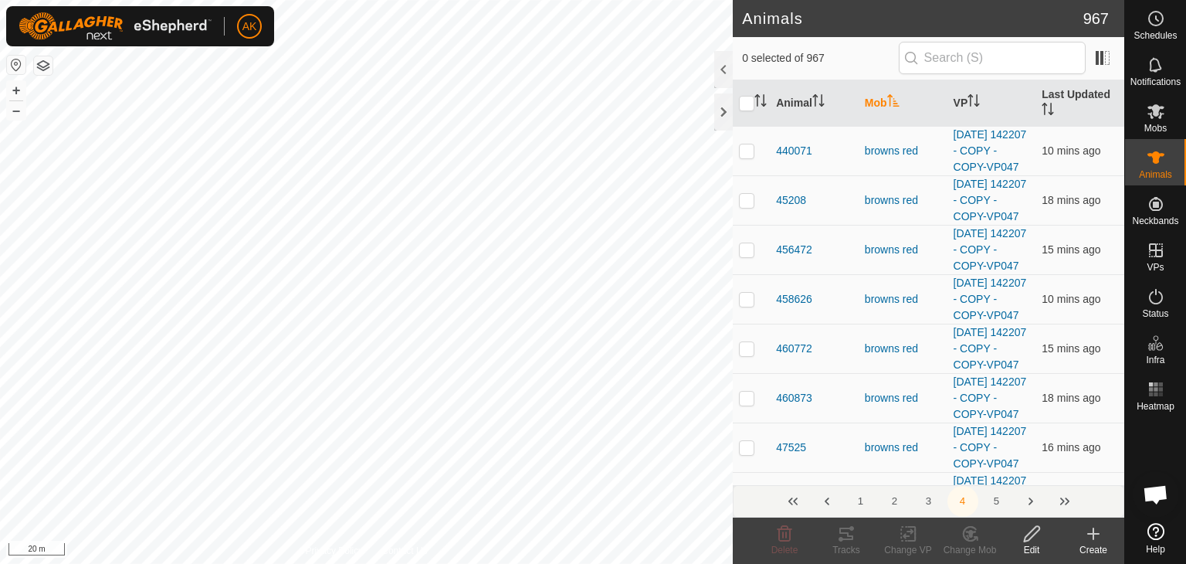
scroll to position [386, 0]
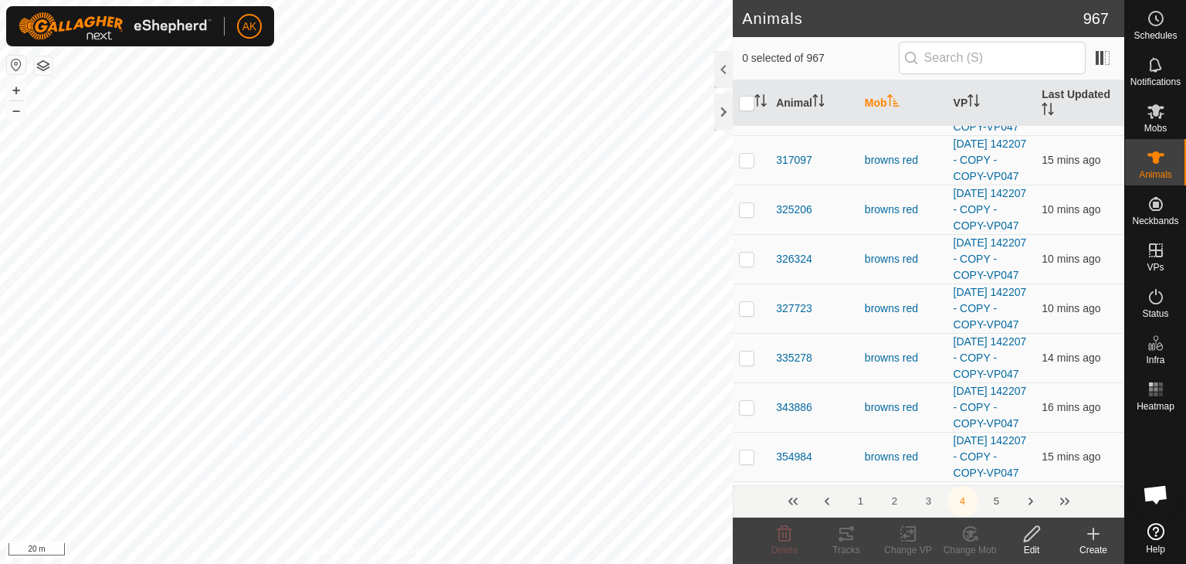
click at [1001, 504] on button "5" at bounding box center [997, 501] width 31 height 31
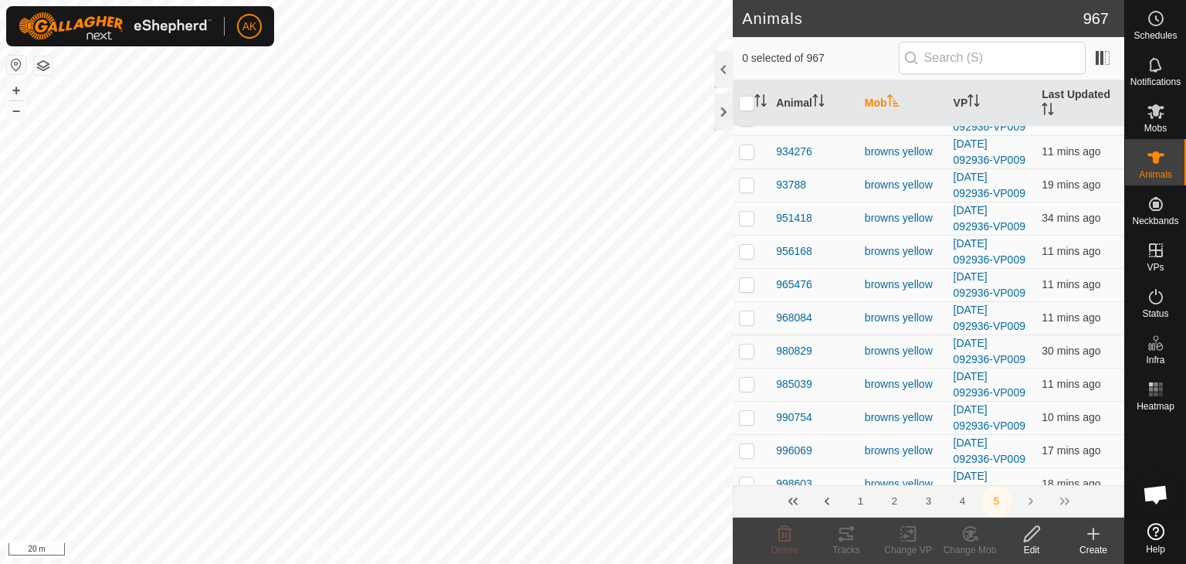
scroll to position [5160, 0]
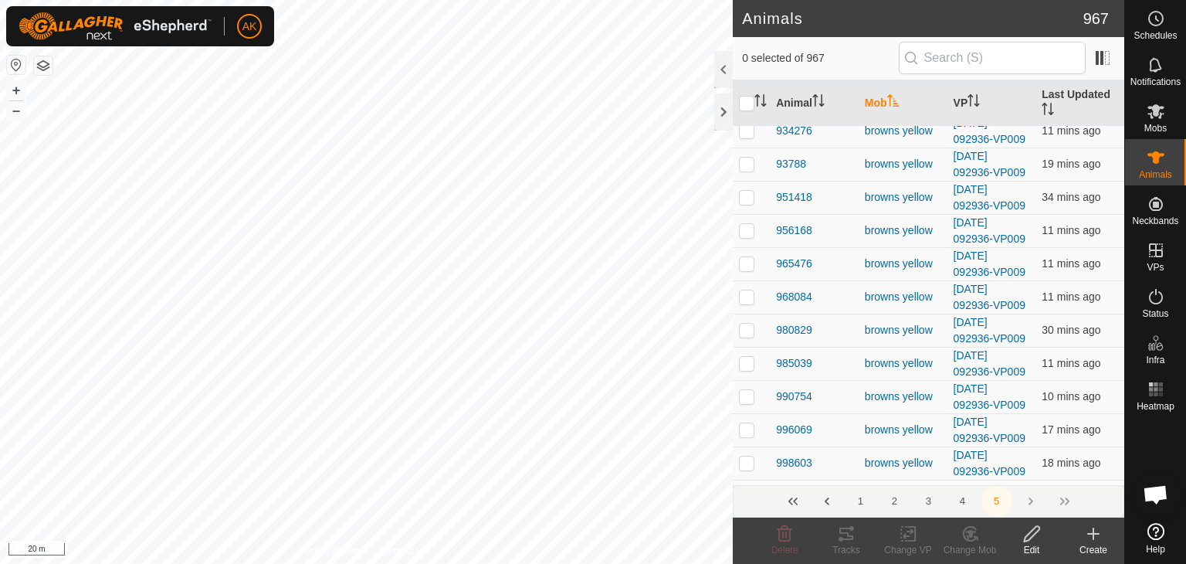
click at [964, 503] on button "4" at bounding box center [963, 501] width 31 height 31
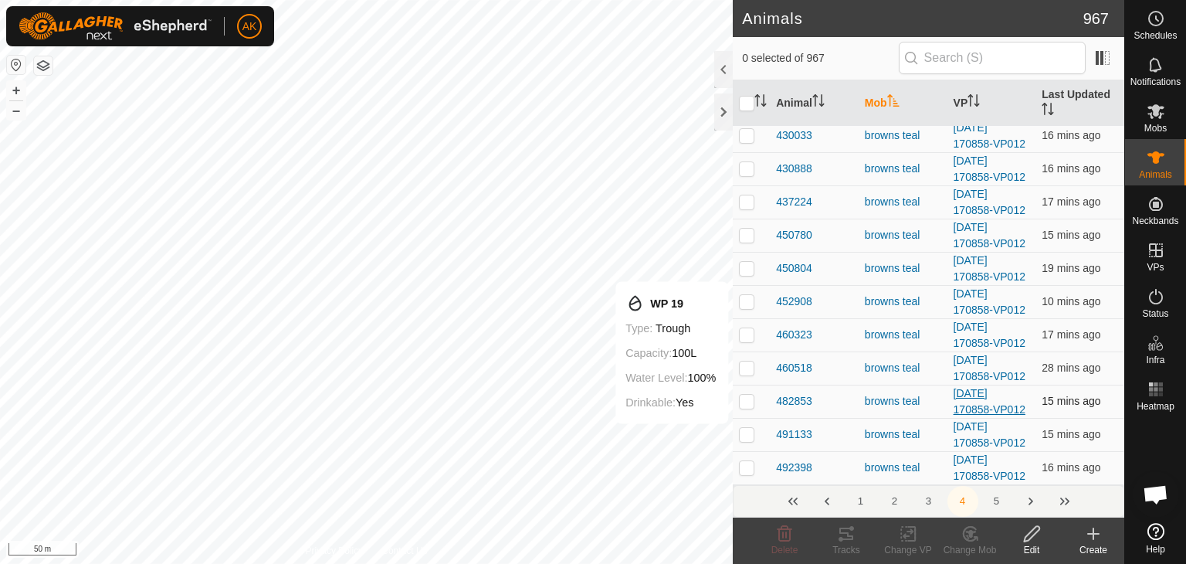
scroll to position [10275, 0]
click at [1029, 501] on button "Next Page" at bounding box center [1031, 501] width 31 height 31
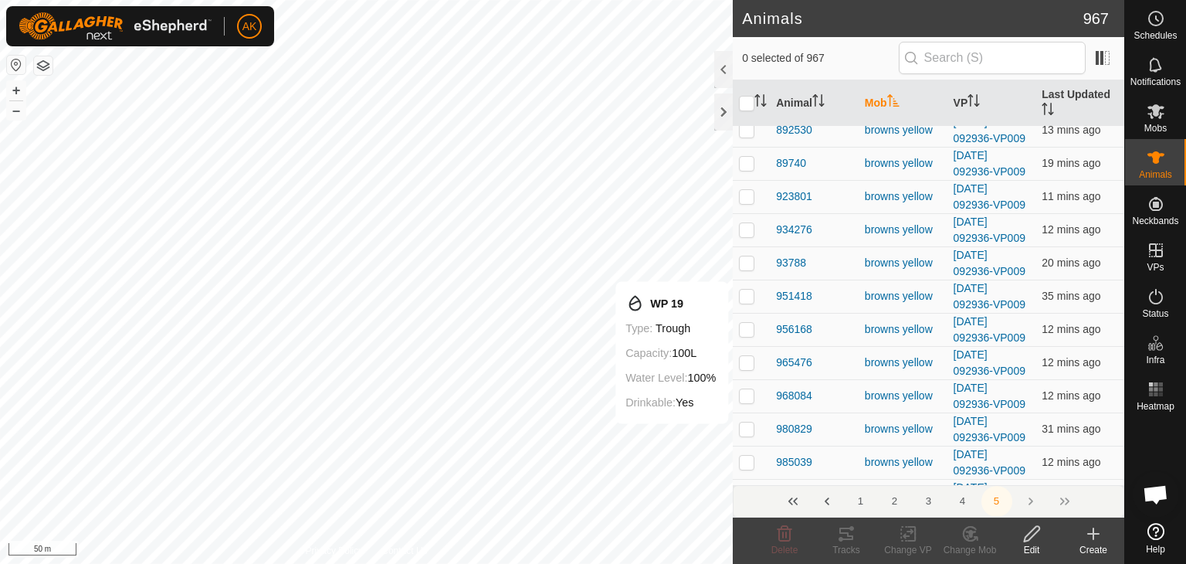
scroll to position [5160, 0]
click at [43, 65] on button "button" at bounding box center [43, 65] width 19 height 19
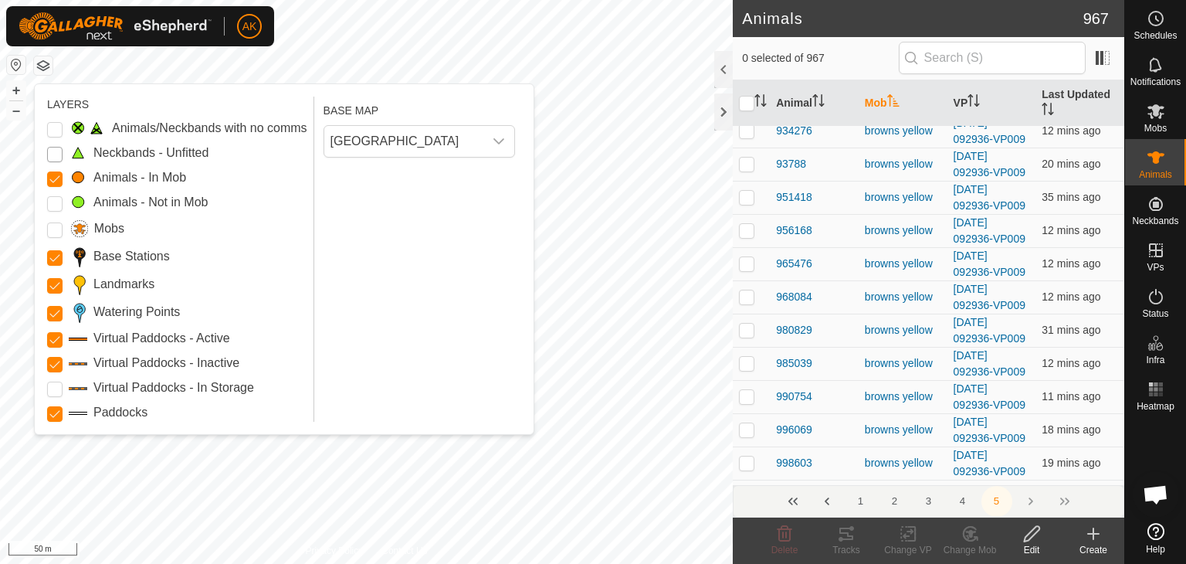
click at [48, 152] on Unfitted "Neckbands - Unfitted" at bounding box center [54, 154] width 15 height 15
click at [58, 130] on Issue "Animals/Neckbands with no comms" at bounding box center [54, 129] width 15 height 15
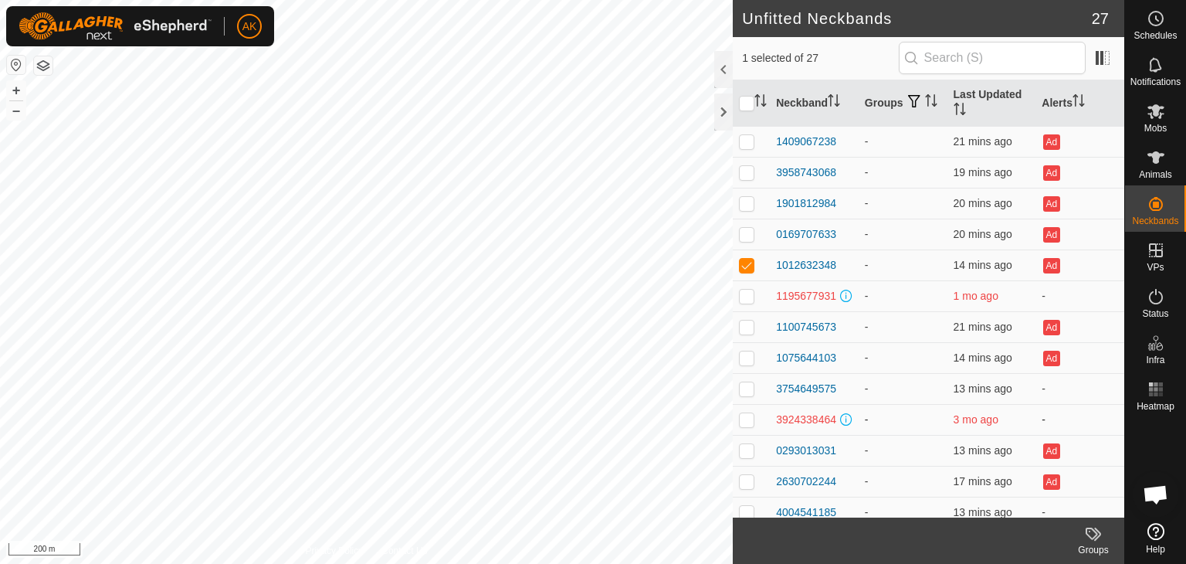
click at [749, 426] on p-checkbox at bounding box center [746, 419] width 15 height 12
checkbox input "false"
click at [753, 266] on p-checkbox at bounding box center [746, 265] width 15 height 12
checkbox input "false"
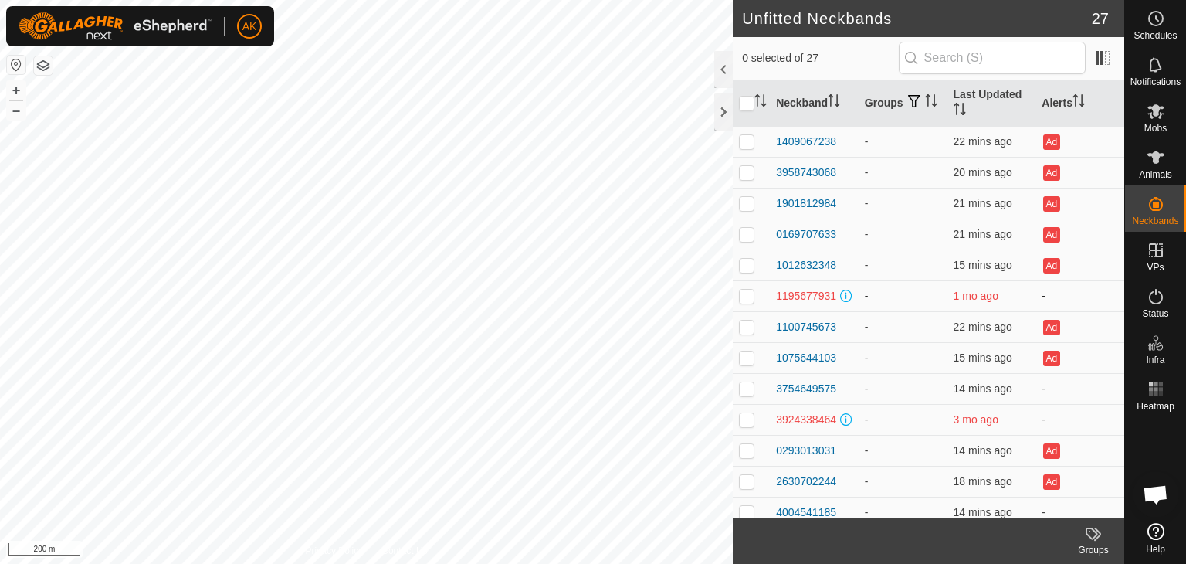
click at [747, 300] on p-checkbox at bounding box center [746, 296] width 15 height 12
checkbox input "true"
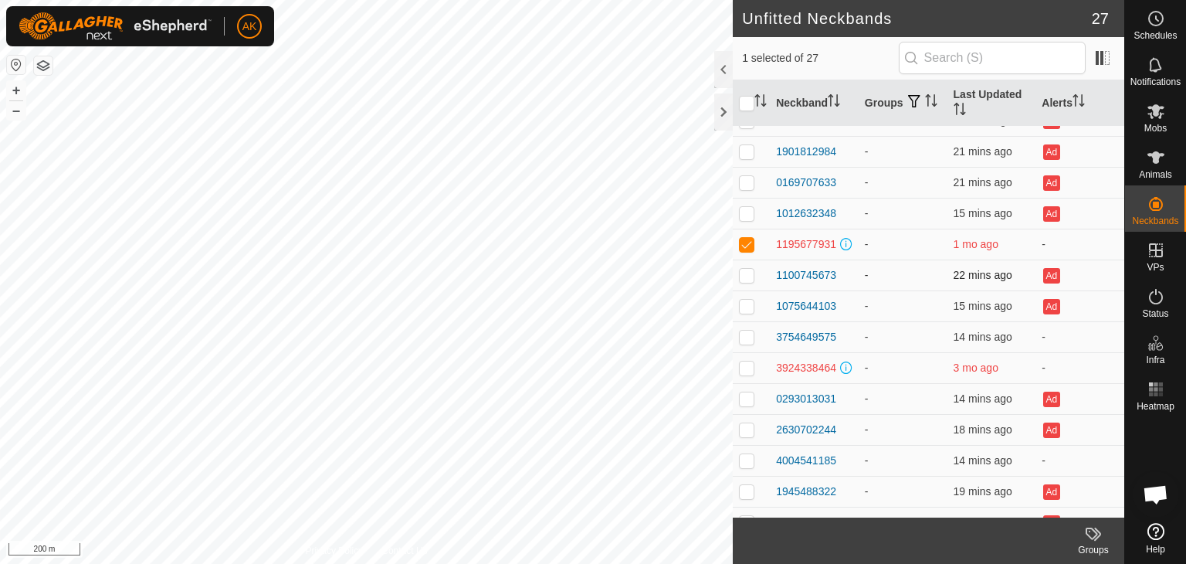
scroll to position [77, 0]
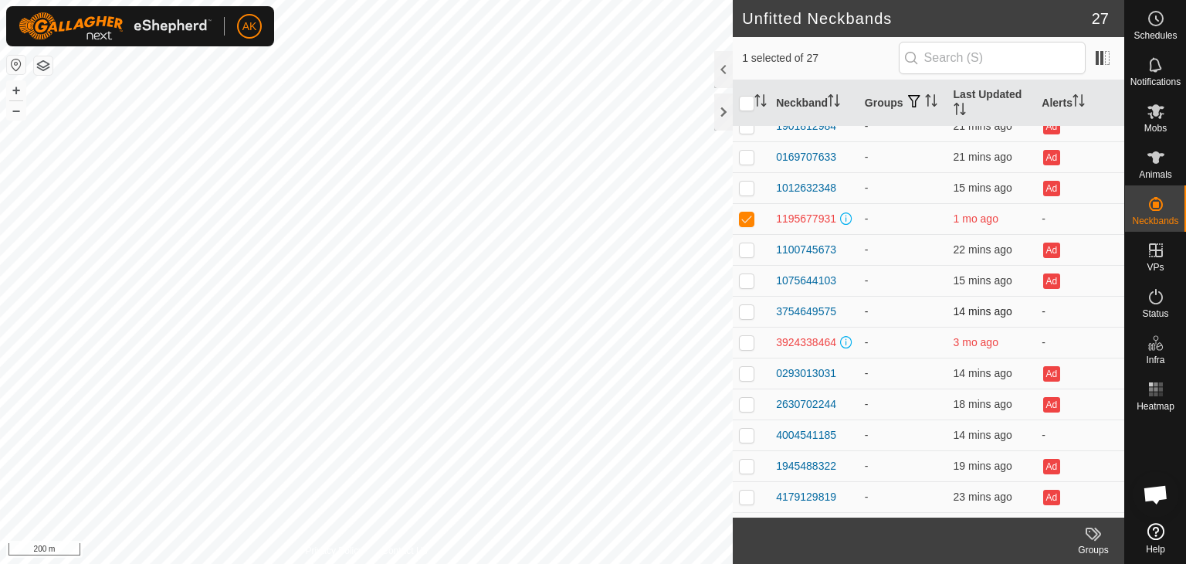
click at [742, 311] on p-checkbox at bounding box center [746, 311] width 15 height 12
checkbox input "true"
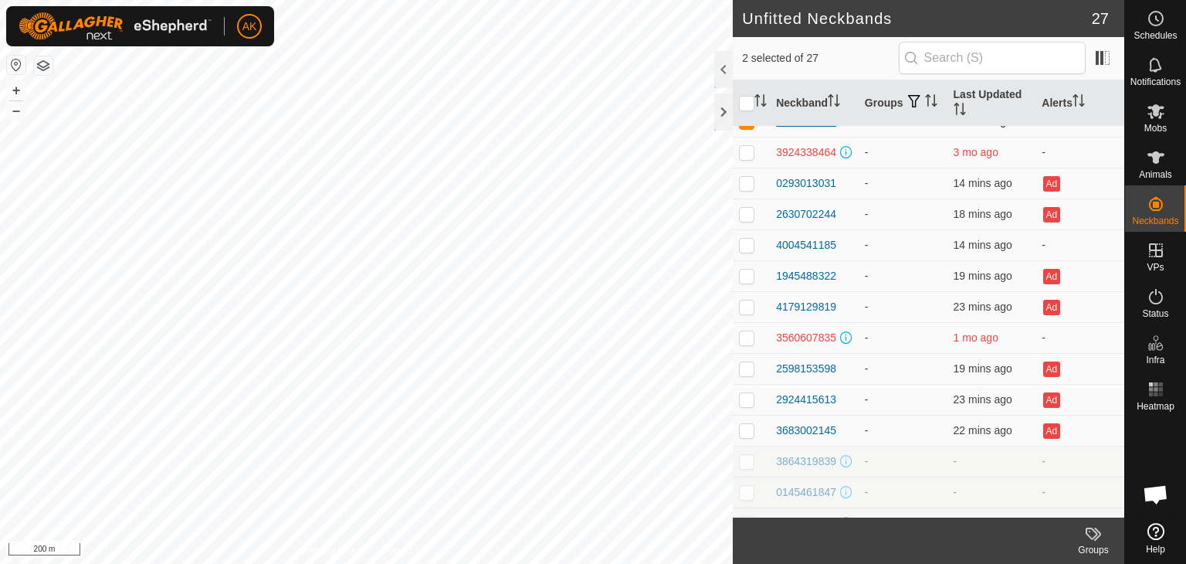
scroll to position [309, 0]
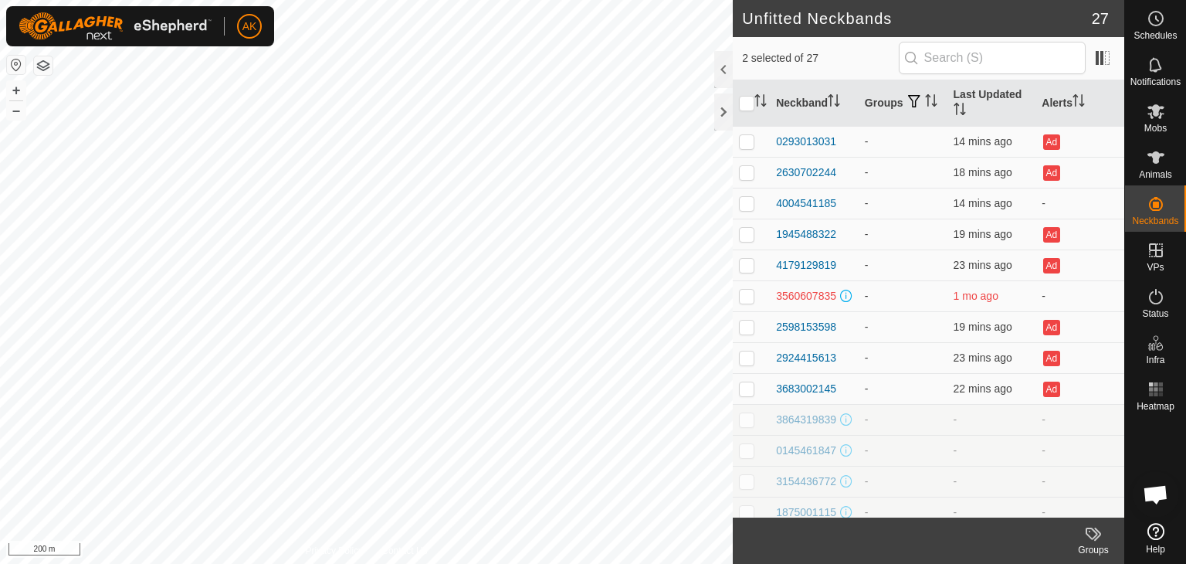
click at [745, 300] on p-checkbox at bounding box center [746, 296] width 15 height 12
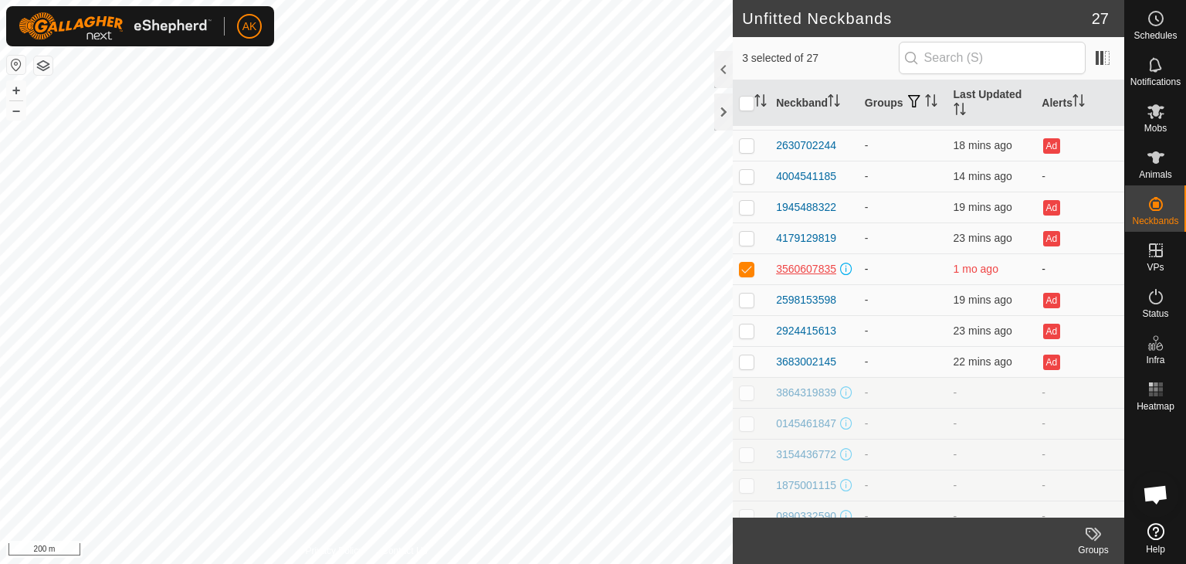
scroll to position [312, 0]
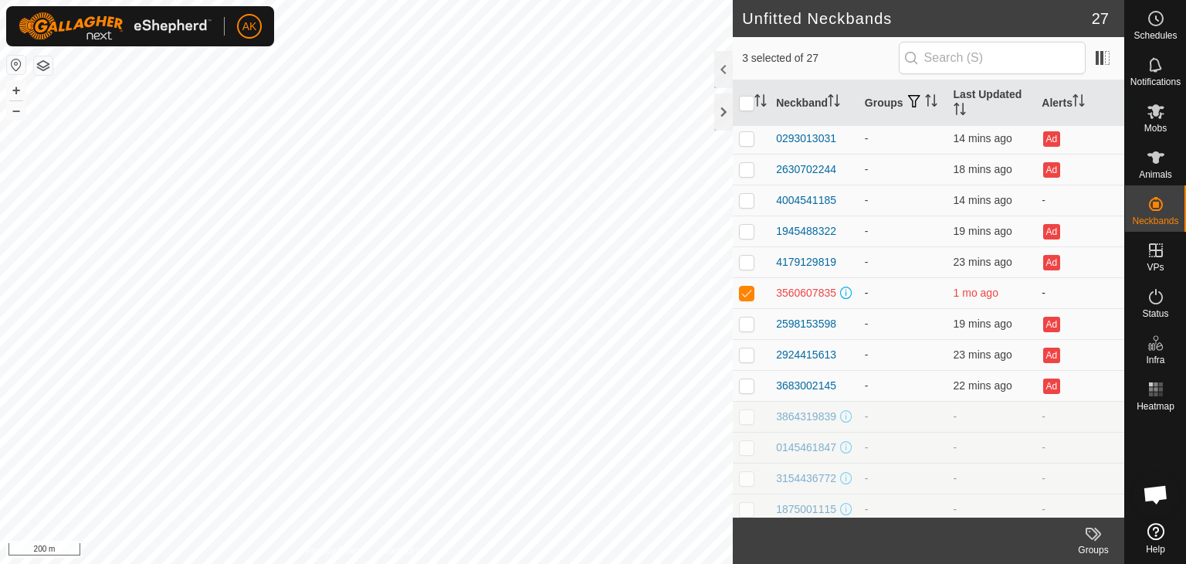
click at [748, 291] on p-checkbox at bounding box center [746, 293] width 15 height 12
checkbox input "false"
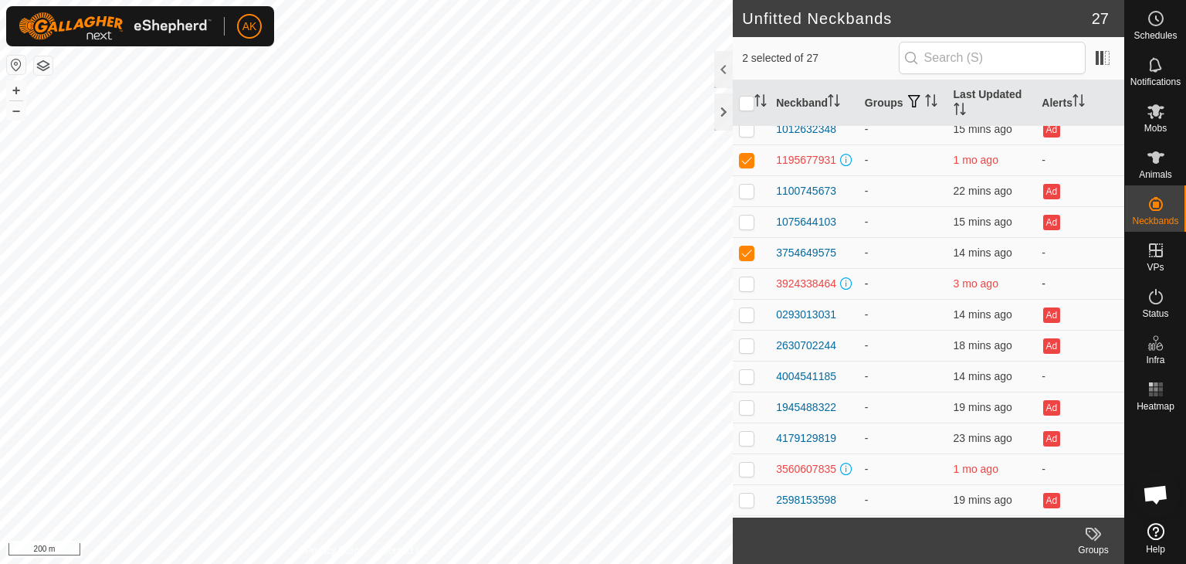
scroll to position [80, 0]
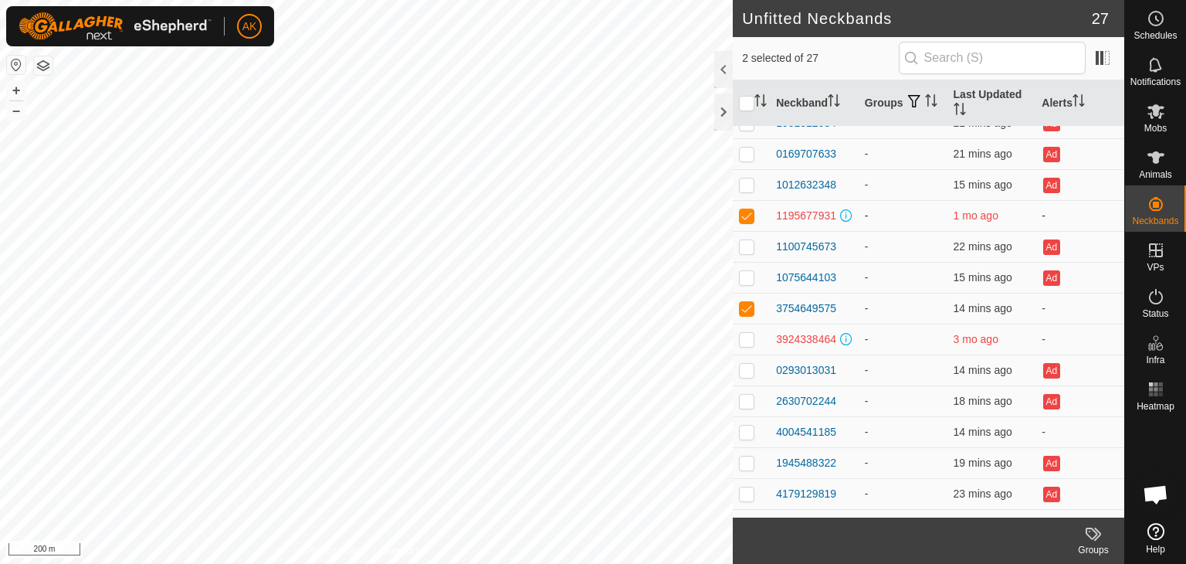
click at [752, 215] on p-checkbox at bounding box center [746, 215] width 15 height 12
checkbox input "false"
click at [744, 305] on p-checkbox at bounding box center [746, 308] width 15 height 12
checkbox input "false"
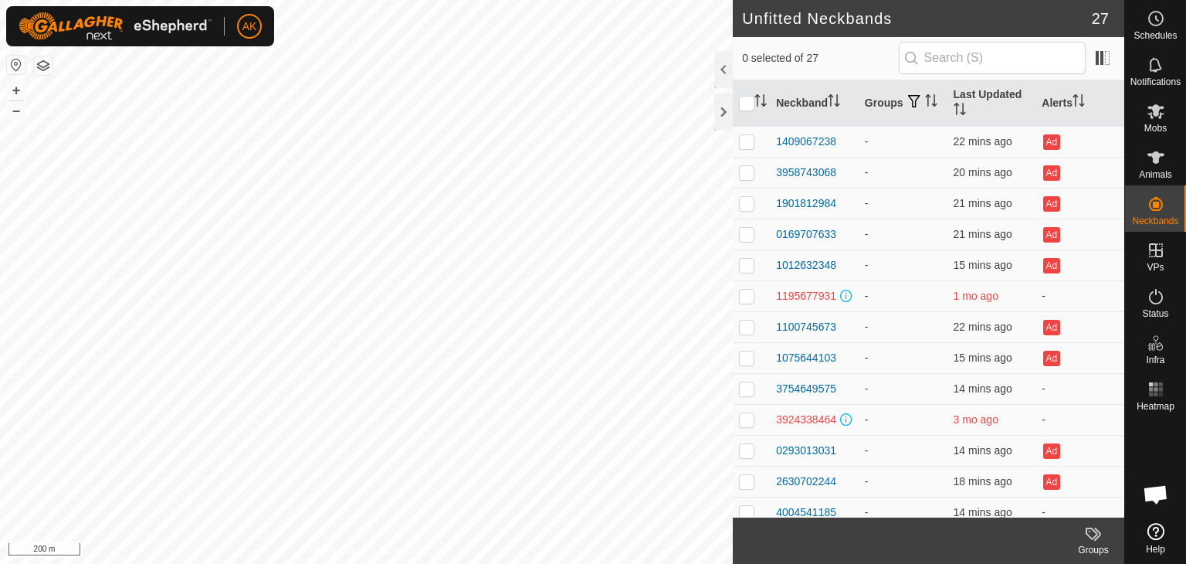
scroll to position [0, 0]
click at [745, 146] on p-checkbox at bounding box center [746, 141] width 15 height 12
checkbox input "false"
click at [745, 175] on p-checkbox at bounding box center [746, 172] width 15 height 12
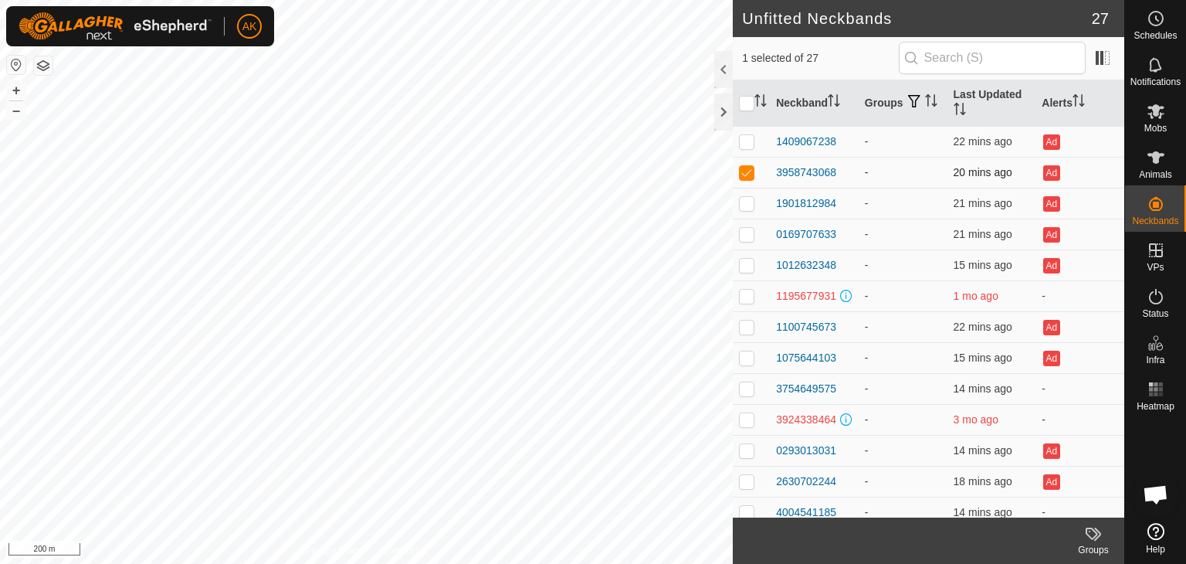
click at [745, 175] on p-checkbox at bounding box center [746, 172] width 15 height 12
checkbox input "false"
click at [745, 198] on p-checkbox at bounding box center [746, 203] width 15 height 12
checkbox input "false"
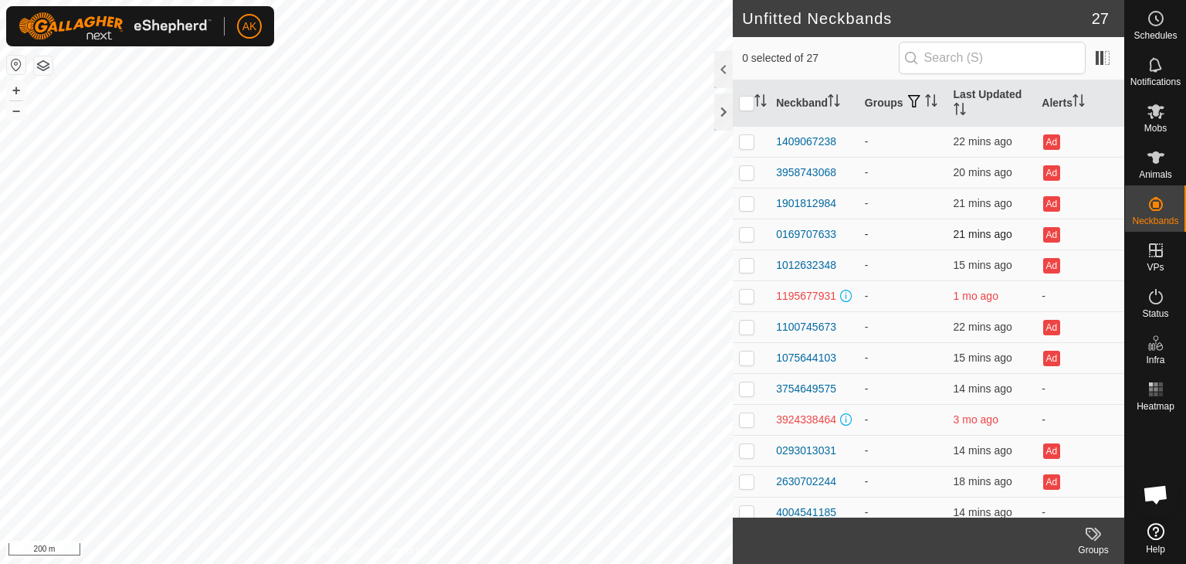
click at [745, 231] on p-checkbox at bounding box center [746, 234] width 15 height 12
checkbox input "false"
click at [745, 263] on p-checkbox at bounding box center [746, 265] width 15 height 12
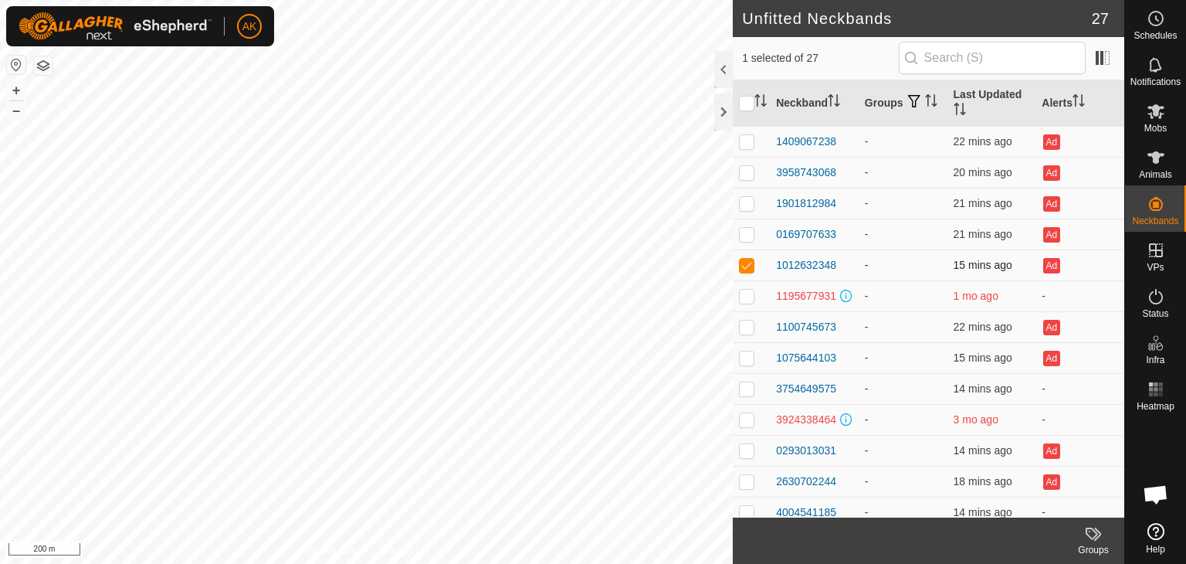
checkbox input "false"
click at [744, 331] on p-checkbox at bounding box center [746, 327] width 15 height 12
checkbox input "false"
click at [744, 351] on td at bounding box center [751, 357] width 37 height 31
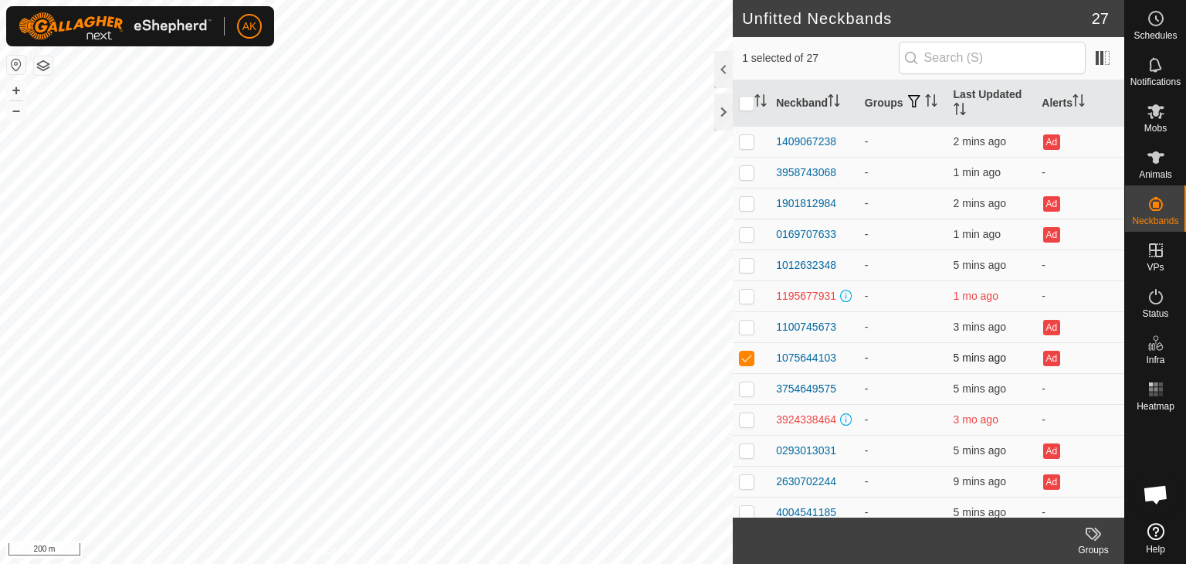
click at [748, 359] on p-checkbox at bounding box center [746, 357] width 15 height 12
checkbox input "false"
click at [745, 392] on p-checkbox at bounding box center [746, 388] width 15 height 12
checkbox input "false"
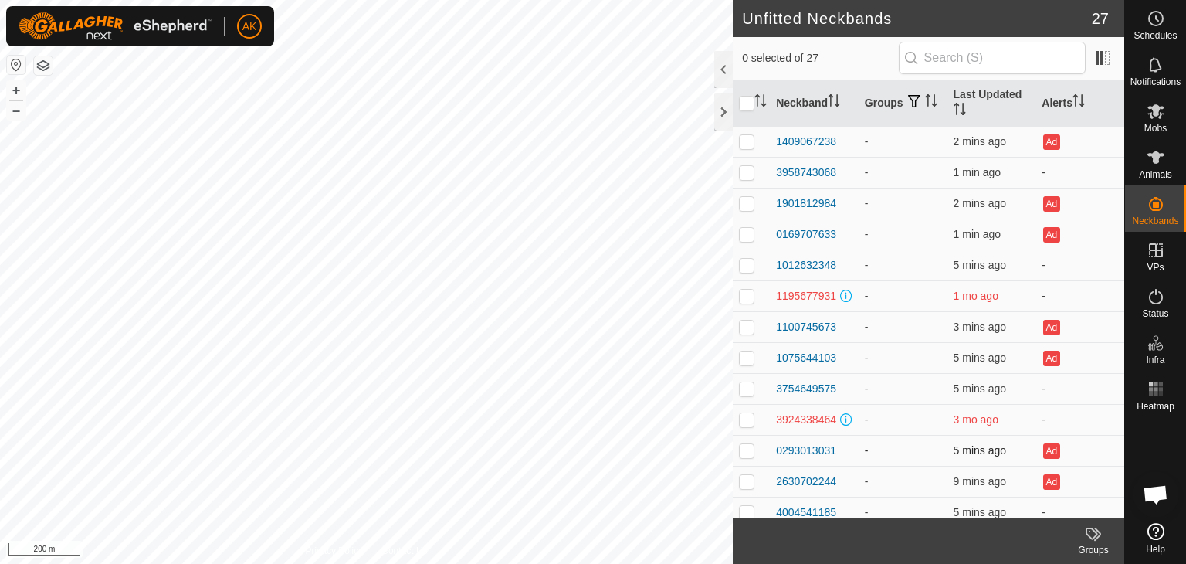
click at [745, 456] on p-checkbox at bounding box center [746, 450] width 15 height 12
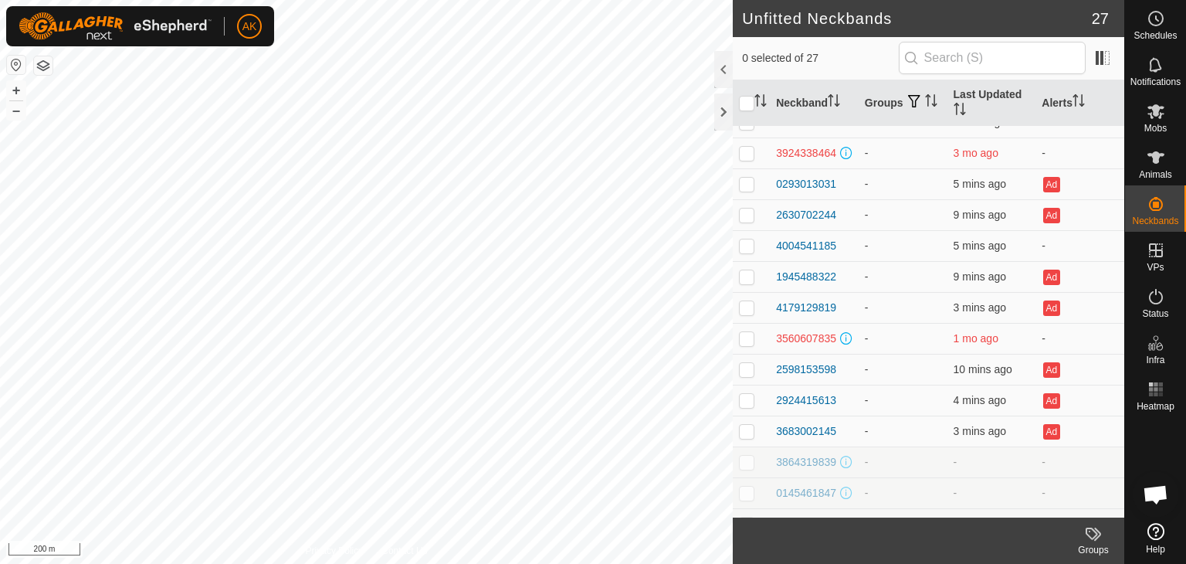
scroll to position [280, 0]
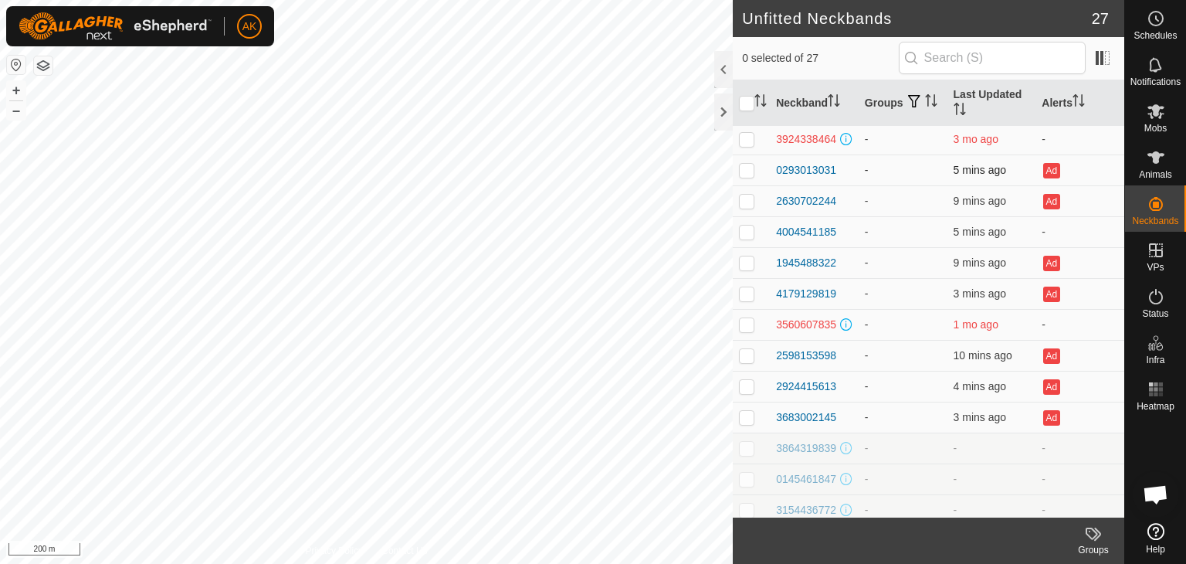
click at [748, 174] on p-checkbox at bounding box center [746, 170] width 15 height 12
checkbox input "false"
click at [748, 207] on p-checkbox at bounding box center [746, 201] width 15 height 12
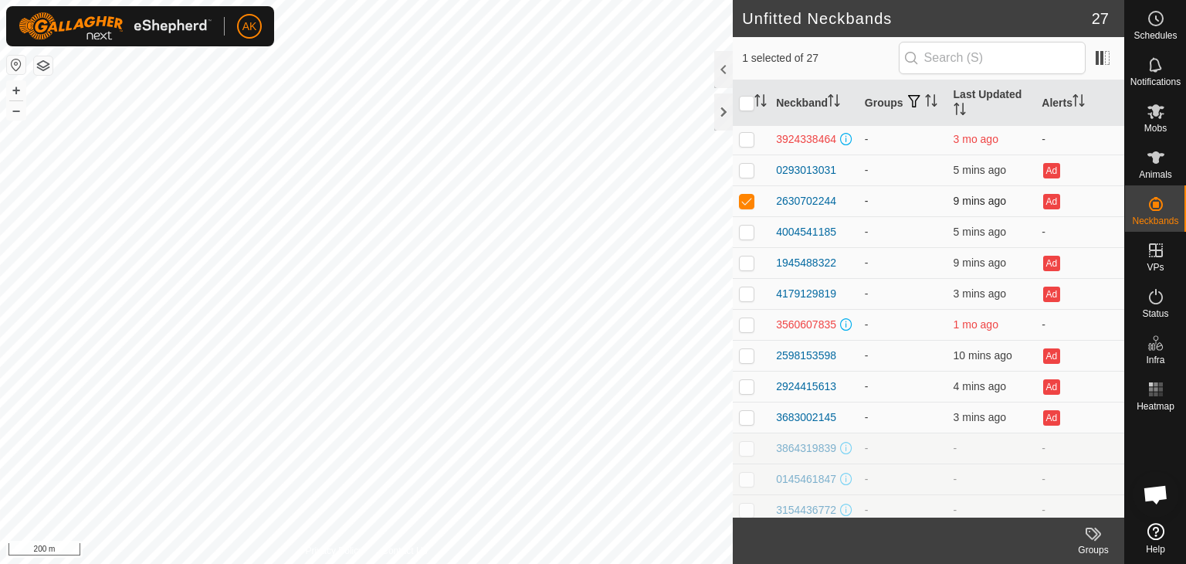
checkbox input "false"
click at [745, 242] on td at bounding box center [751, 231] width 37 height 31
checkbox input "false"
click at [743, 263] on p-checkbox at bounding box center [746, 262] width 15 height 12
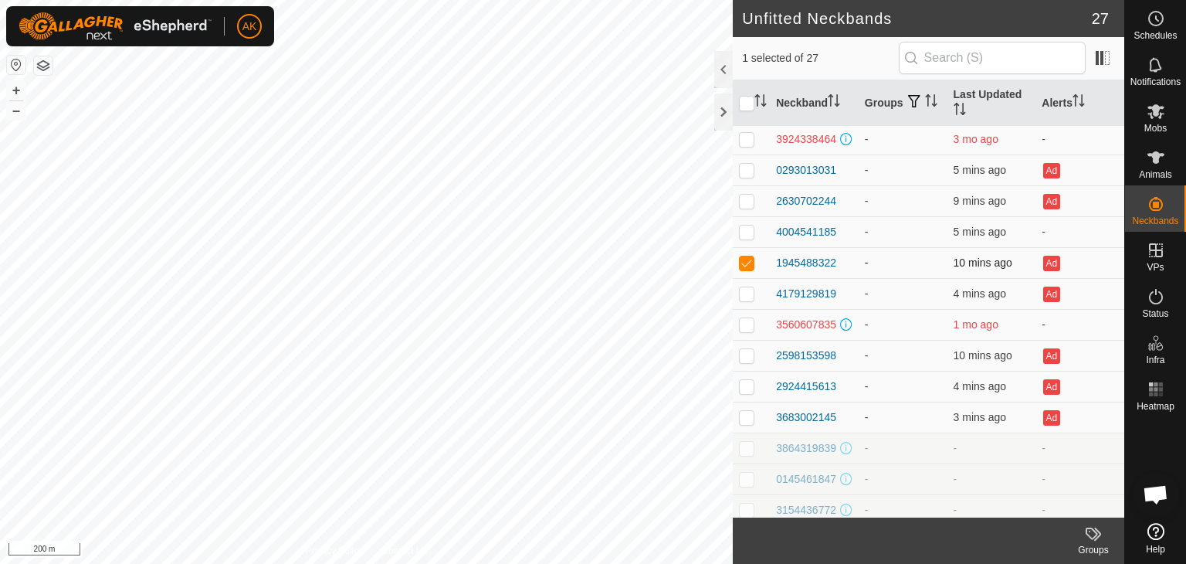
click at [743, 263] on p-checkbox at bounding box center [746, 262] width 15 height 12
checkbox input "false"
click at [745, 297] on p-checkbox at bounding box center [746, 293] width 15 height 12
checkbox input "false"
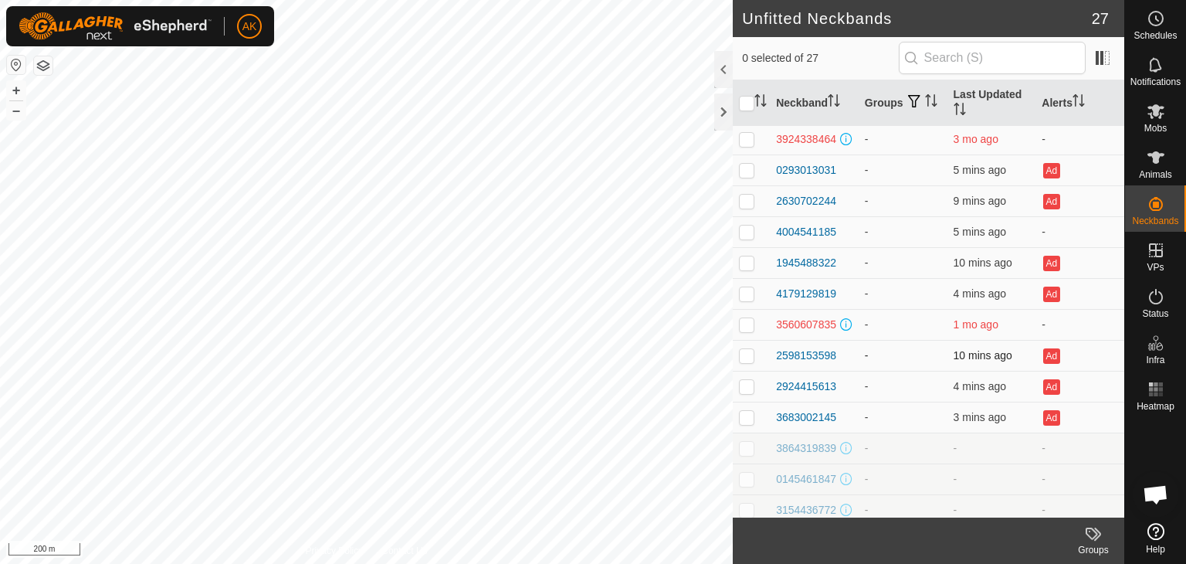
click at [741, 361] on p-checkbox at bounding box center [746, 355] width 15 height 12
click at [745, 361] on p-checkbox at bounding box center [746, 355] width 15 height 12
checkbox input "false"
click at [742, 390] on p-checkbox at bounding box center [746, 386] width 15 height 12
click at [747, 392] on p-checkbox at bounding box center [746, 386] width 15 height 12
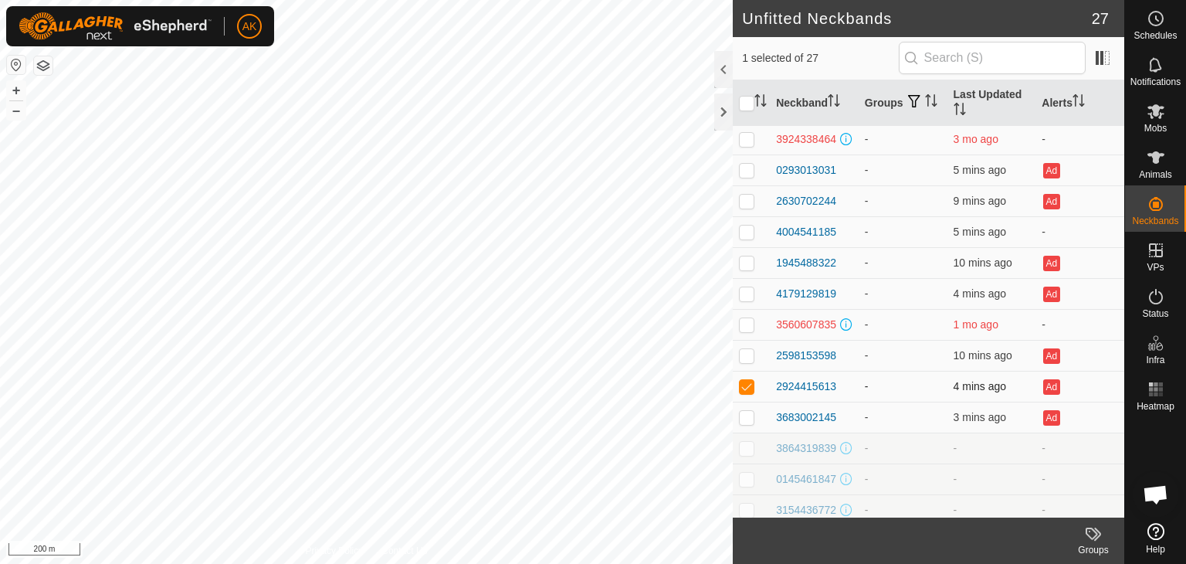
checkbox input "false"
click at [745, 423] on p-checkbox at bounding box center [746, 417] width 15 height 12
checkbox input "false"
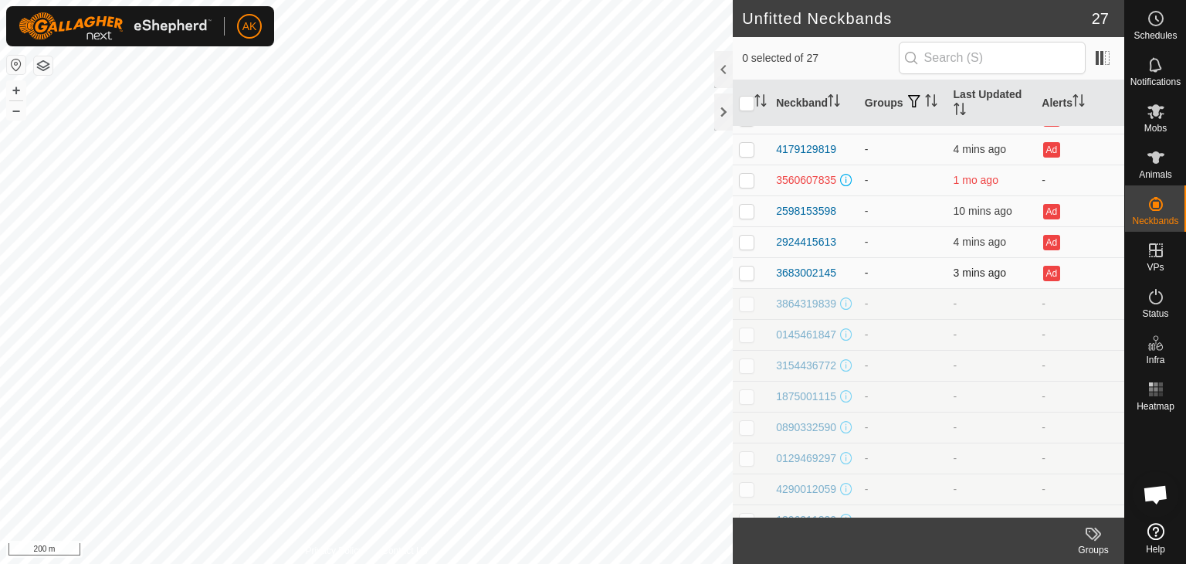
scroll to position [435, 0]
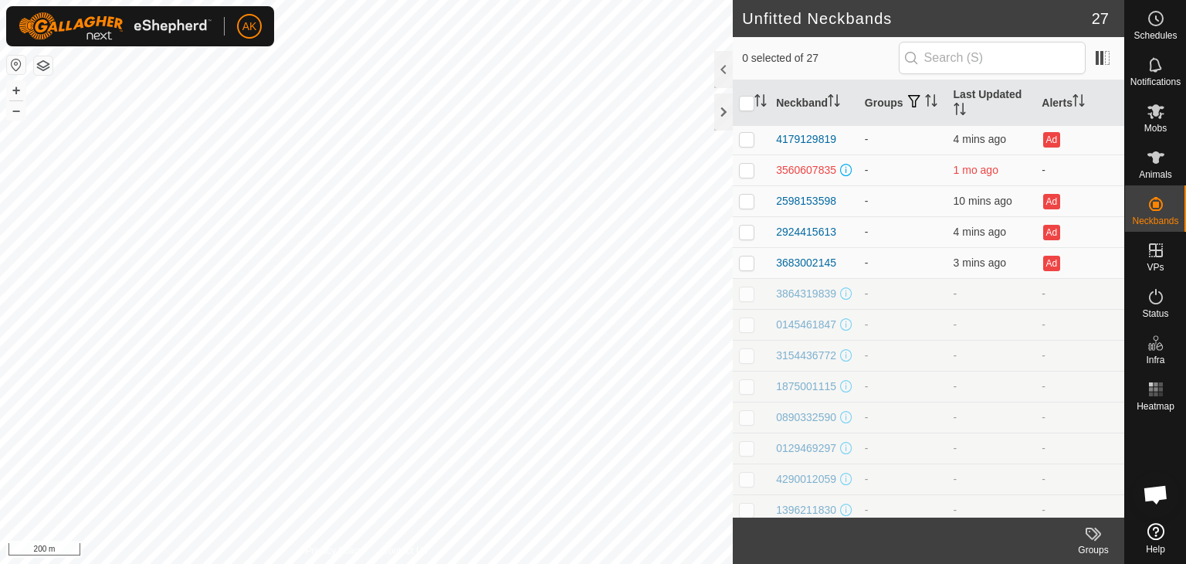
click at [748, 300] on p-checkbox at bounding box center [746, 293] width 15 height 12
click at [752, 300] on p-checkbox at bounding box center [746, 293] width 15 height 12
checkbox input "false"
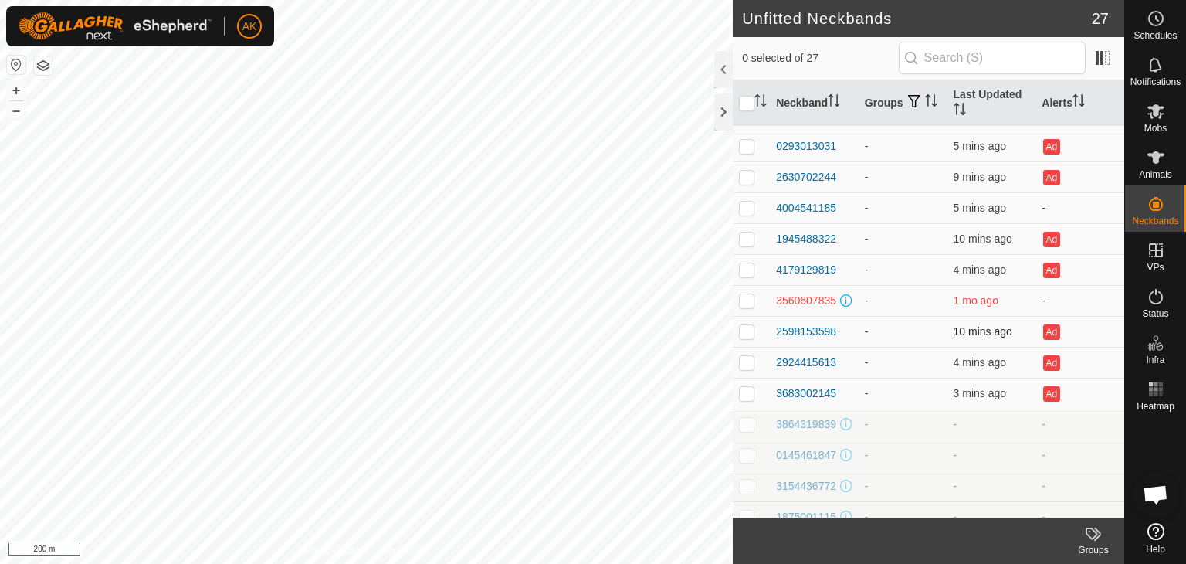
scroll to position [154, 0]
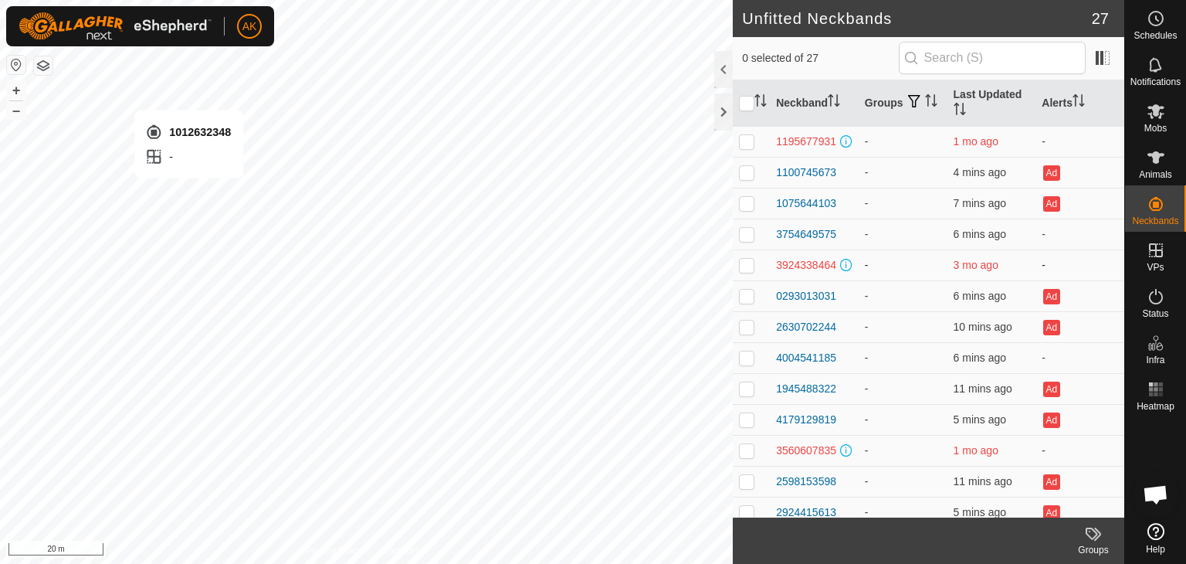
checkbox input "true"
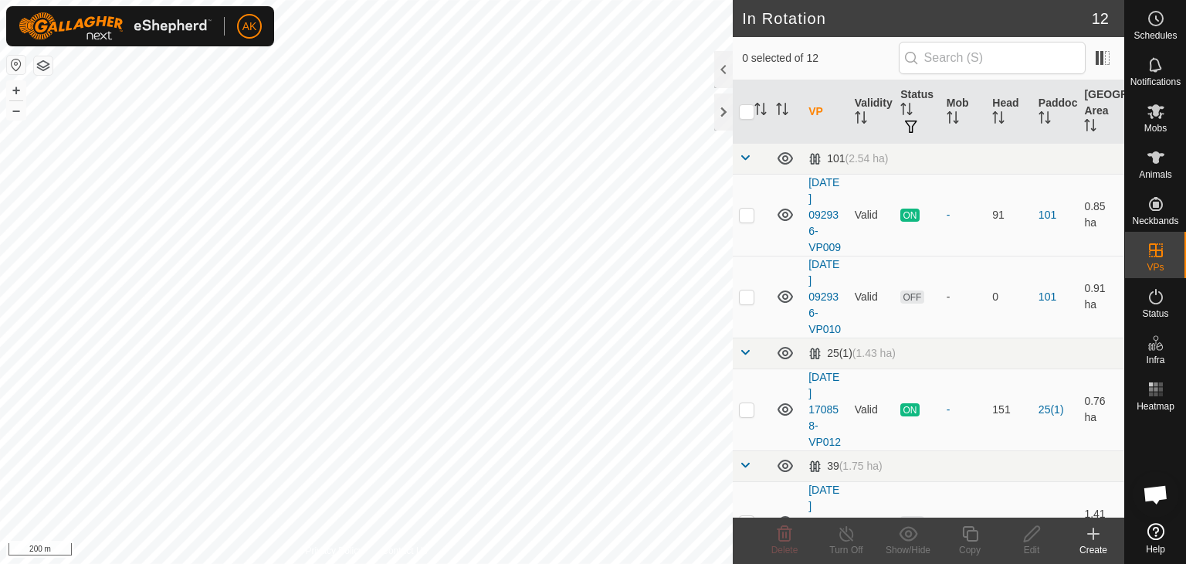
click at [42, 56] on div at bounding box center [43, 65] width 19 height 19
click at [44, 66] on button "button" at bounding box center [43, 65] width 19 height 19
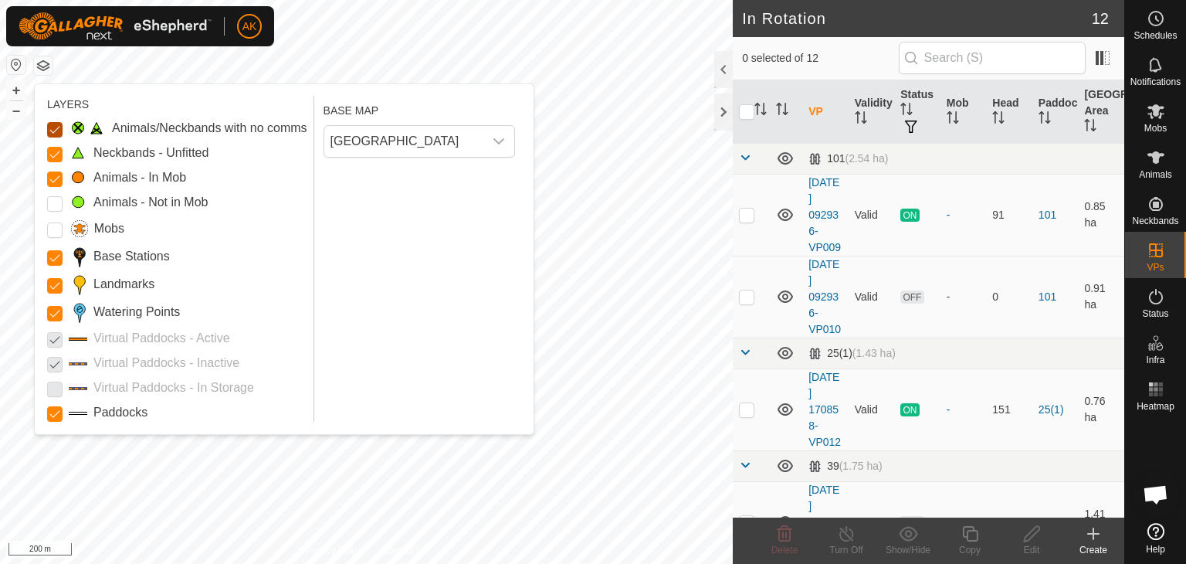
click at [53, 124] on Issue "Animals/Neckbands with no comms" at bounding box center [54, 129] width 15 height 15
click at [56, 144] on p-checkbox at bounding box center [54, 153] width 15 height 19
click at [56, 148] on Unfitted "Neckbands - Unfitted" at bounding box center [54, 154] width 15 height 15
click at [57, 179] on Mob "Animals - In Mob" at bounding box center [54, 178] width 15 height 15
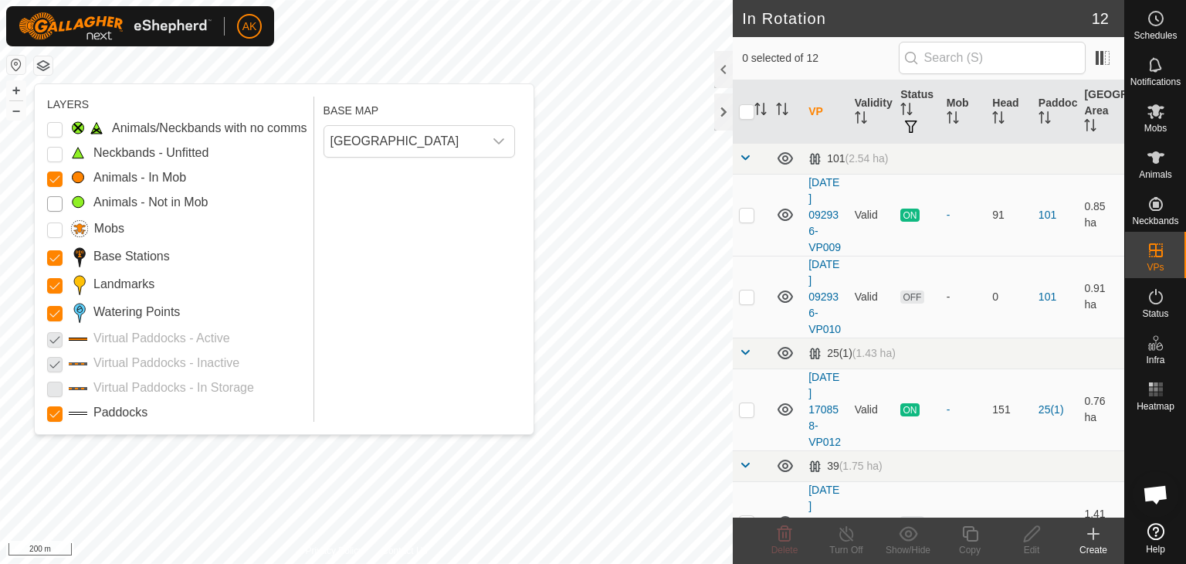
click at [54, 201] on Mob "Animals - Not in Mob" at bounding box center [54, 203] width 15 height 15
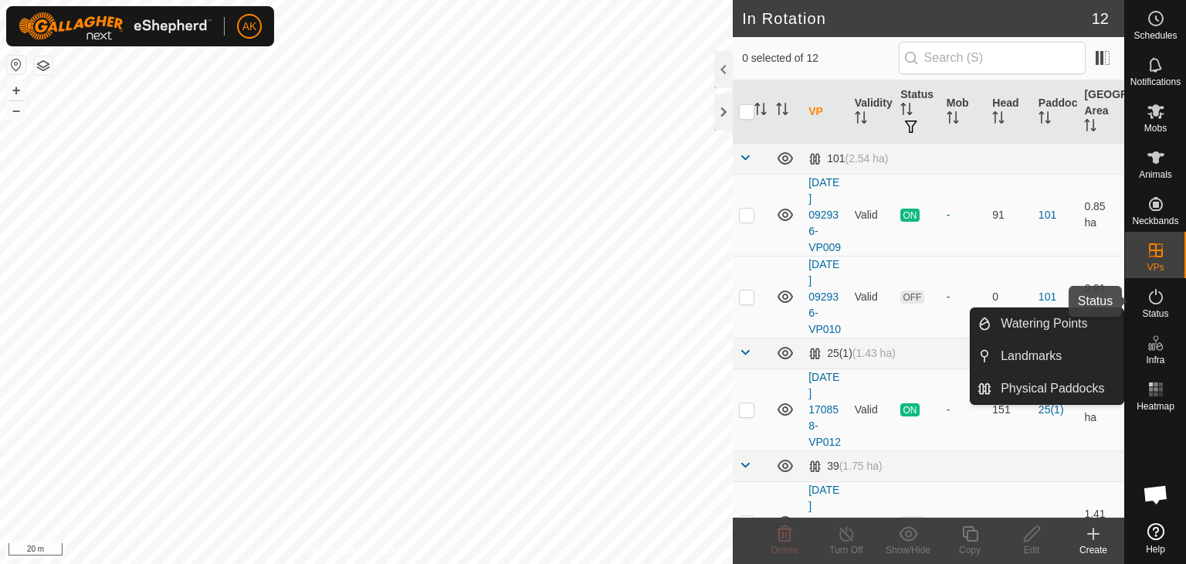
click at [1154, 300] on icon at bounding box center [1156, 296] width 19 height 19
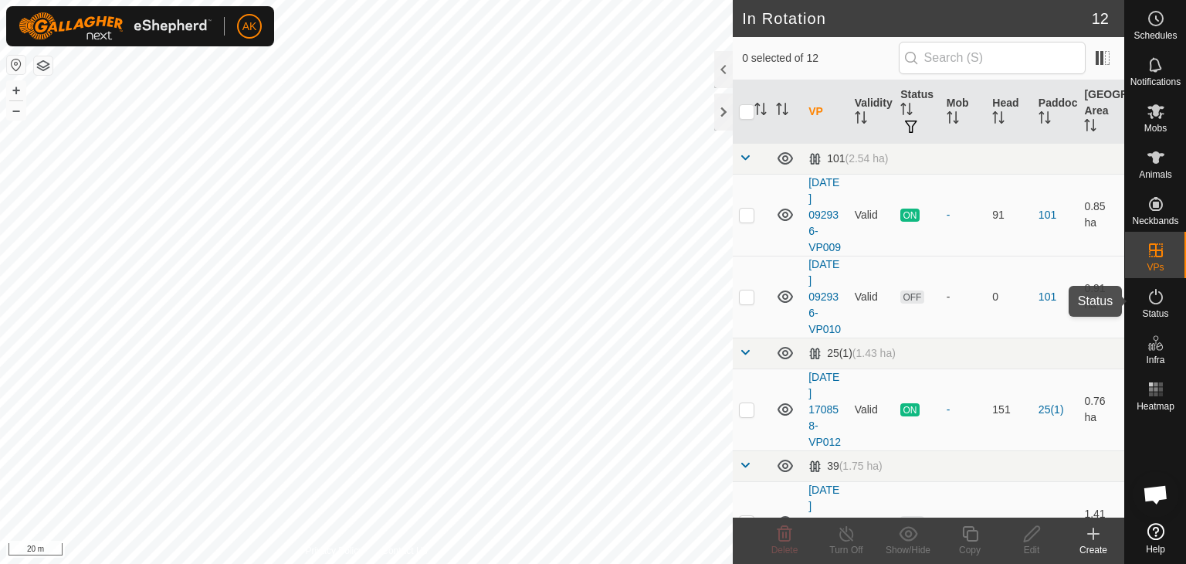
click at [1154, 300] on icon at bounding box center [1156, 296] width 19 height 19
